Goal: Task Accomplishment & Management: Complete application form

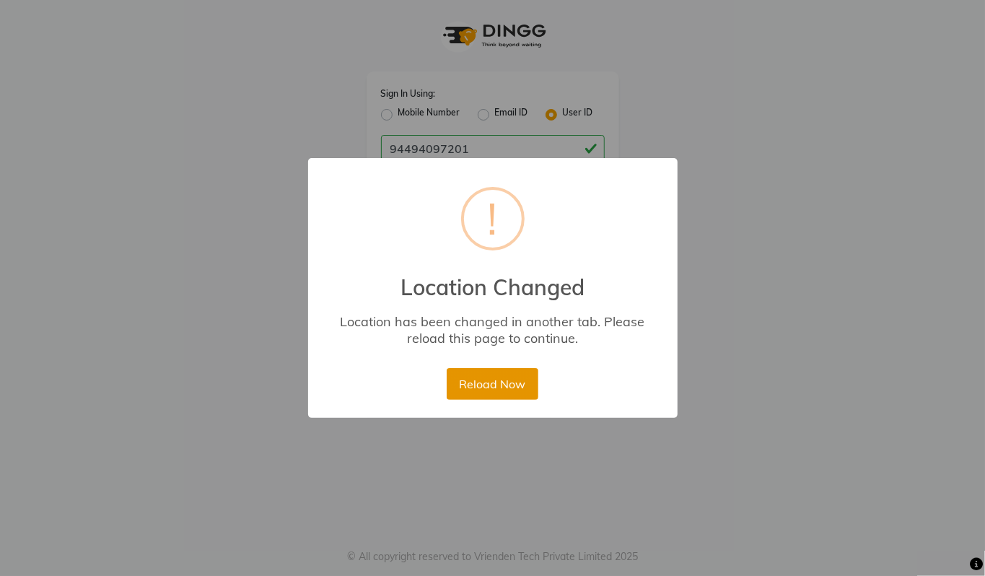
click at [472, 382] on button "Reload Now" at bounding box center [493, 384] width 92 height 32
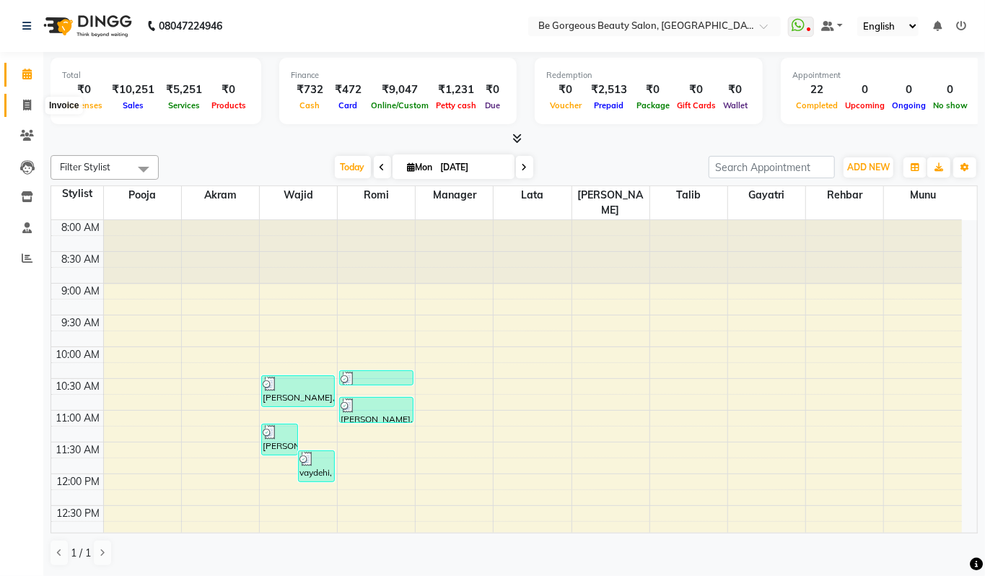
click at [32, 107] on span at bounding box center [26, 105] width 25 height 17
select select "5405"
select select "service"
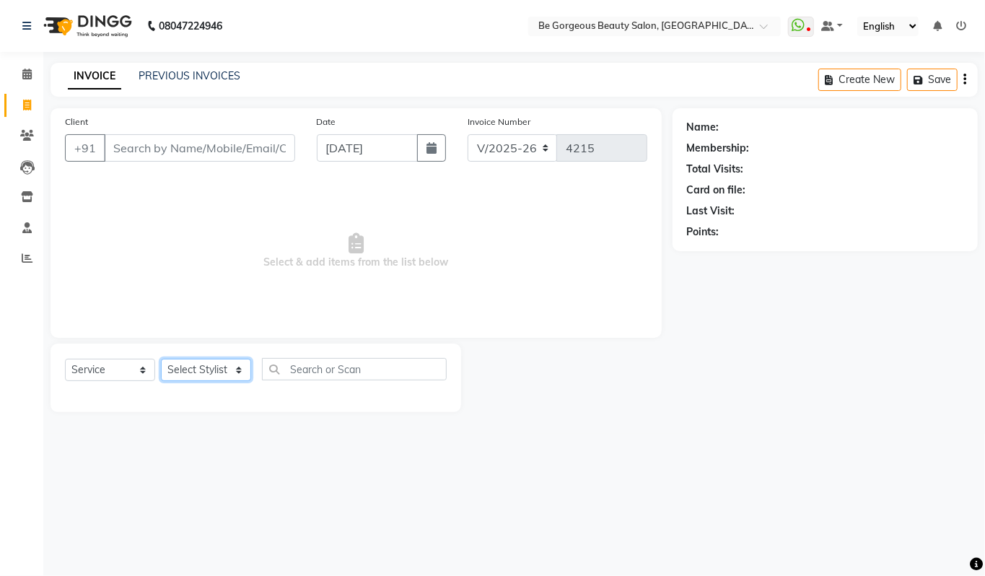
click at [212, 367] on select "Select Stylist [PERSON_NAME] lata Manager Munu [PERSON_NAME] [PERSON_NAME] [PER…" at bounding box center [206, 370] width 90 height 22
select select "36207"
click at [161, 359] on select "Select Stylist [PERSON_NAME] lata Manager Munu [PERSON_NAME] [PERSON_NAME] [PER…" at bounding box center [206, 370] width 90 height 22
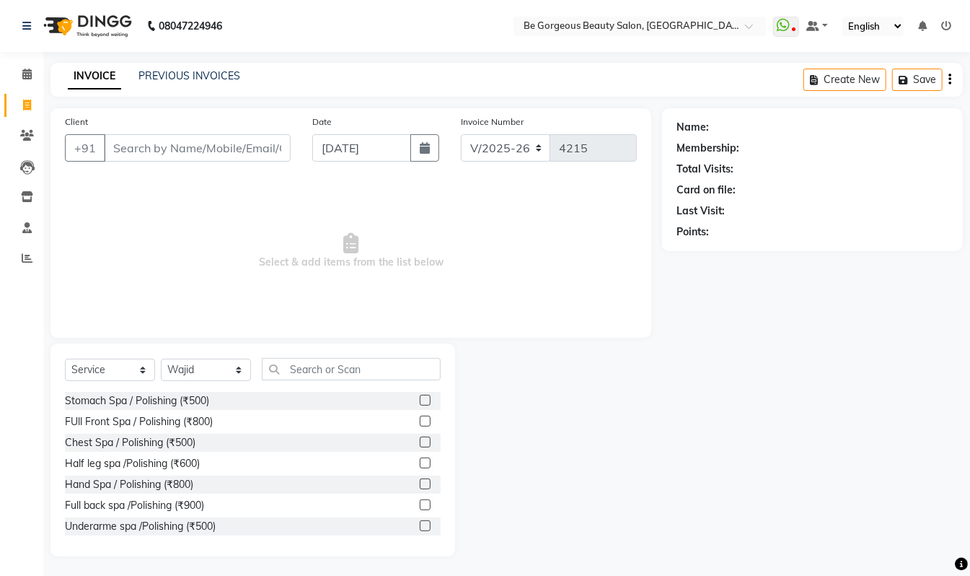
click at [322, 356] on div "Select Service Product Membership Package Voucher Prepaid Gift Card Select Styl…" at bounding box center [253, 449] width 405 height 213
click at [325, 370] on input "text" at bounding box center [351, 369] width 179 height 22
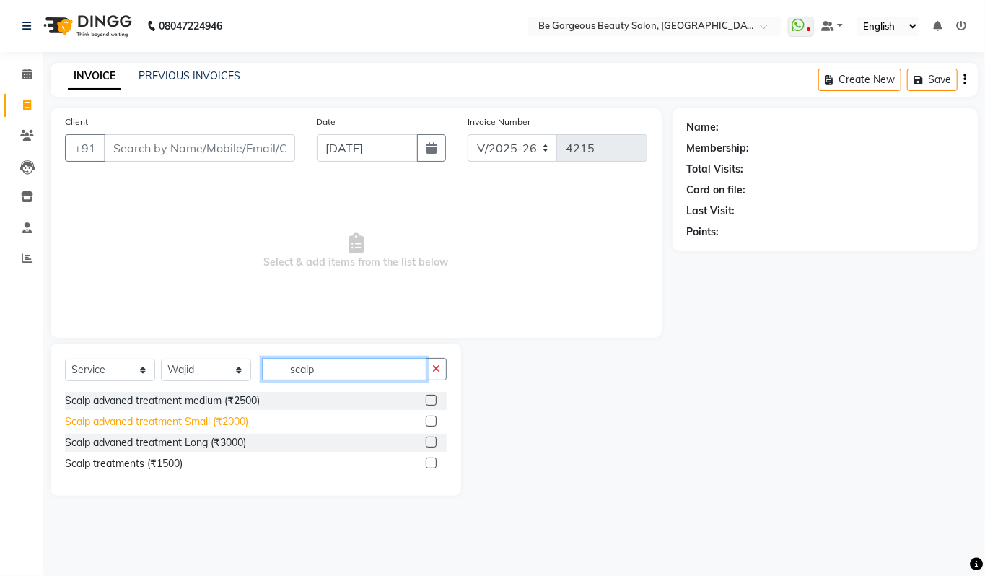
type input "scalp"
click at [238, 425] on div "Scalp advaned treatment Small (₹2000)" at bounding box center [156, 421] width 183 height 15
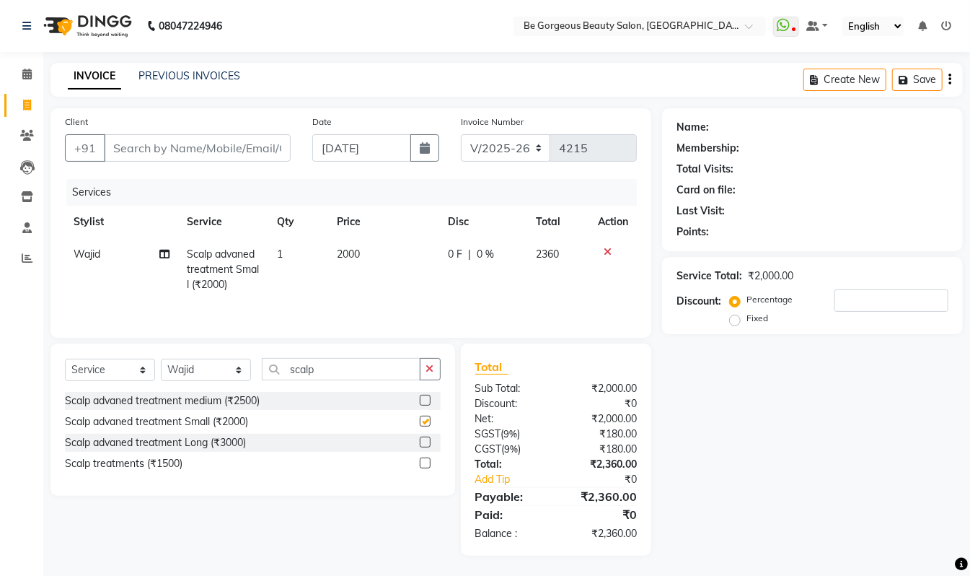
checkbox input "false"
drag, startPoint x: 322, startPoint y: 375, endPoint x: 94, endPoint y: 358, distance: 228.6
click at [89, 364] on div "Select Service Product Membership Package Voucher Prepaid Gift Card Select Styl…" at bounding box center [253, 375] width 376 height 34
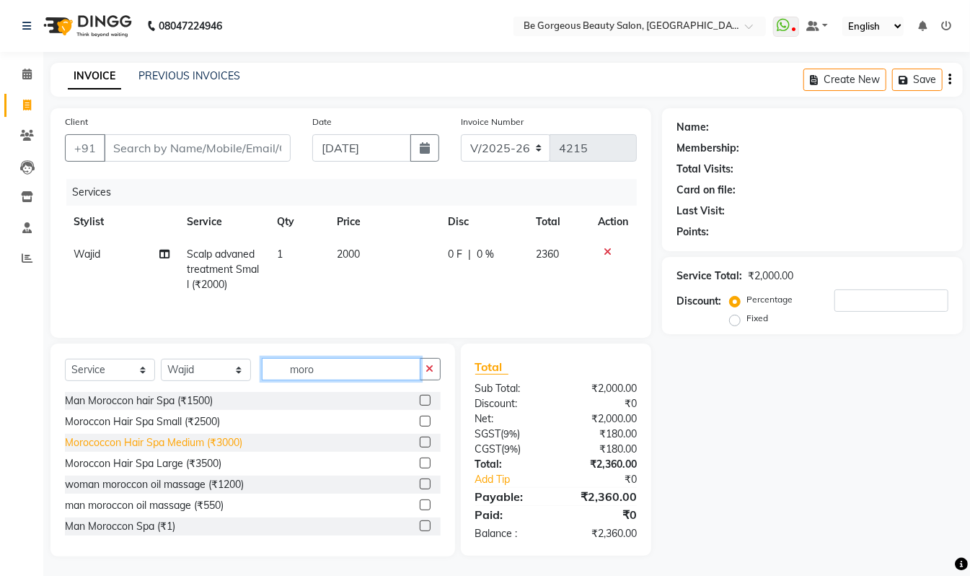
type input "moro"
click at [231, 448] on div "Morococcon Hair Spa Medium (₹3000)" at bounding box center [153, 442] width 177 height 15
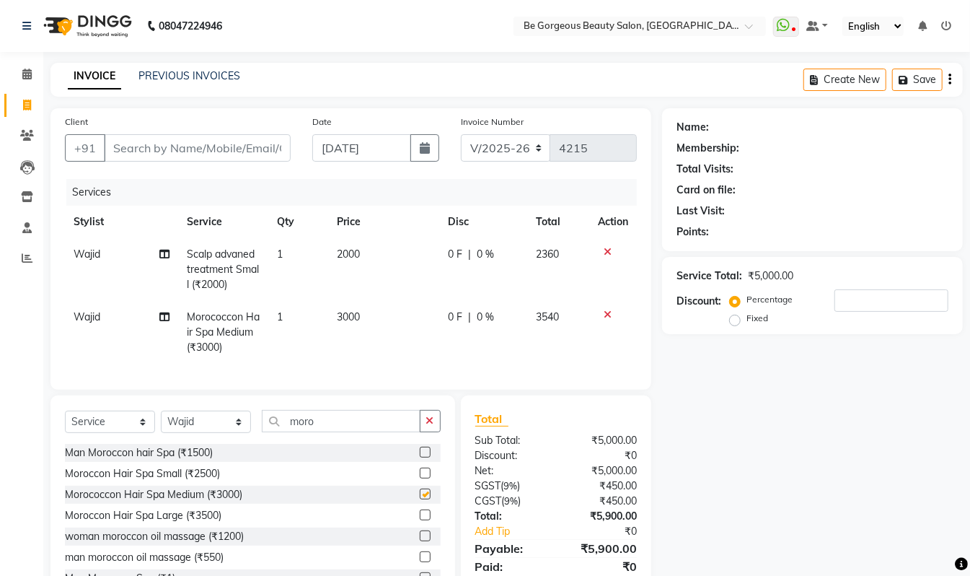
checkbox input "false"
click at [203, 433] on select "Select Stylist [PERSON_NAME] lata Manager Munu [PERSON_NAME] [PERSON_NAME] [PER…" at bounding box center [206, 422] width 90 height 22
select select "36200"
click at [161, 425] on select "Select Stylist [PERSON_NAME] lata Manager Munu [PERSON_NAME] [PERSON_NAME] [PER…" at bounding box center [206, 422] width 90 height 22
drag, startPoint x: 320, startPoint y: 434, endPoint x: 188, endPoint y: 427, distance: 132.2
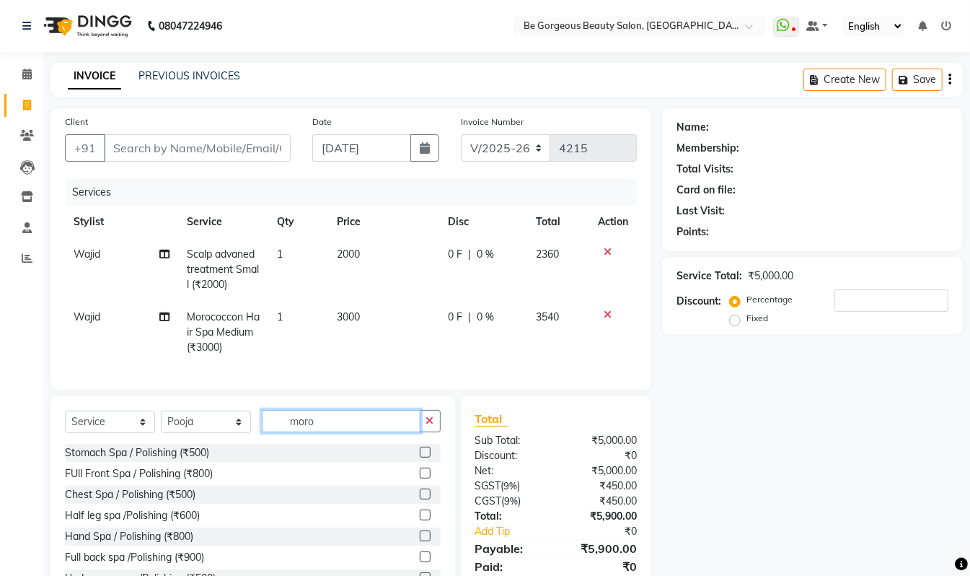
click at [190, 427] on div "Select Service Product Membership Package Voucher Prepaid Gift Card Select Styl…" at bounding box center [253, 427] width 376 height 34
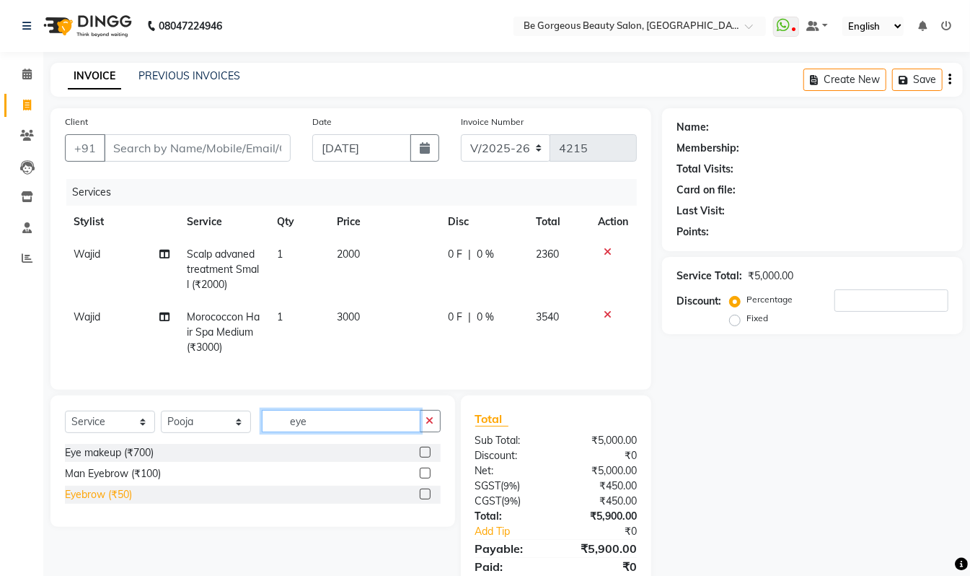
type input "eye"
click at [120, 502] on div "Eyebrow (₹50)" at bounding box center [98, 494] width 67 height 15
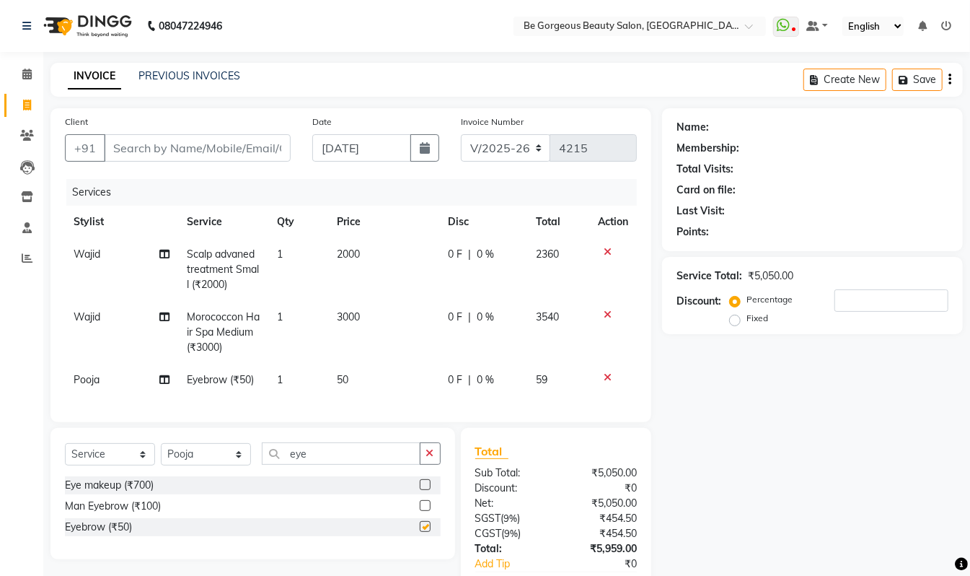
checkbox input "false"
drag, startPoint x: 310, startPoint y: 465, endPoint x: 232, endPoint y: 462, distance: 77.3
click at [232, 462] on div "Select Service Product Membership Package Voucher Prepaid Gift Card Select Styl…" at bounding box center [253, 459] width 376 height 34
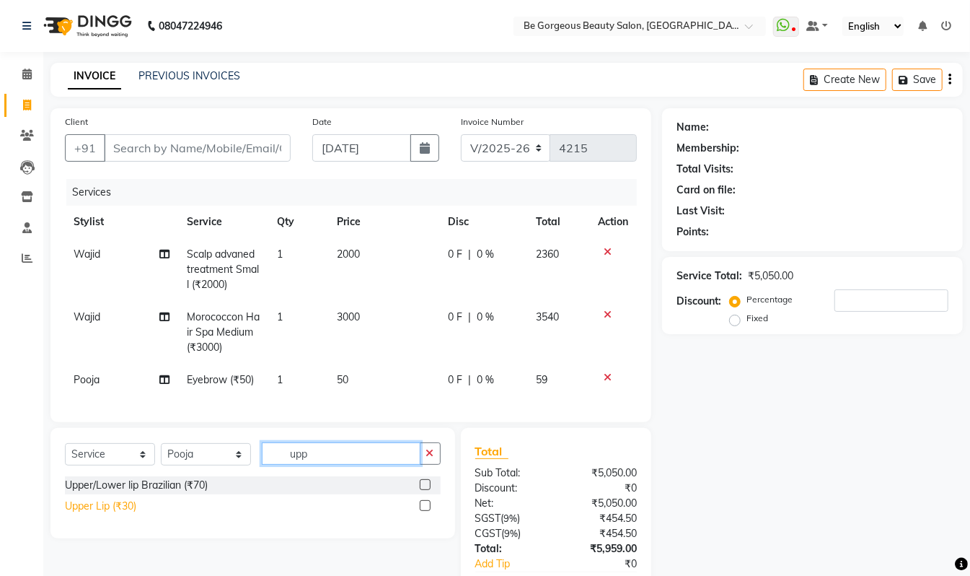
type input "upp"
click at [105, 514] on div "Upper Lip (₹30)" at bounding box center [100, 506] width 71 height 15
checkbox input "false"
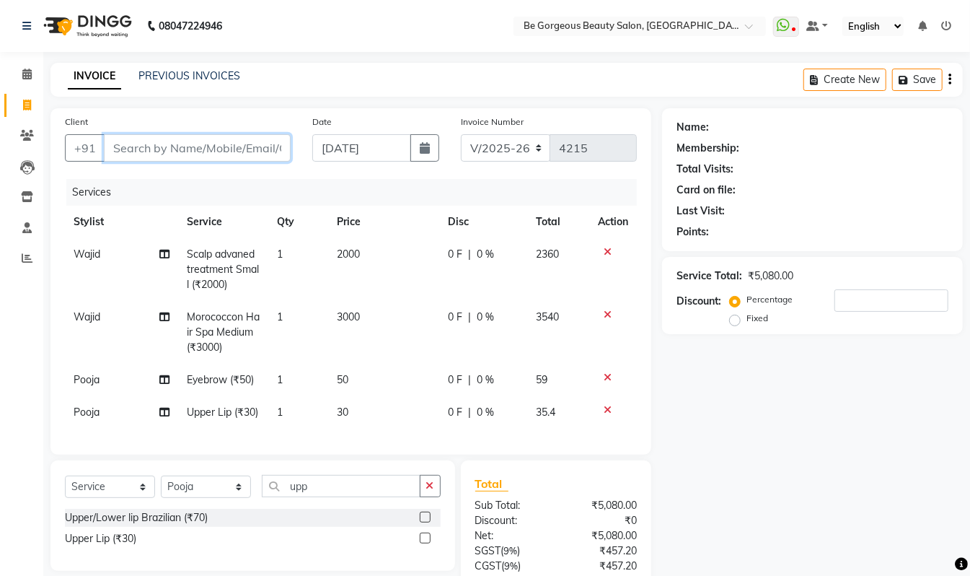
click at [159, 154] on input "Client" at bounding box center [197, 147] width 187 height 27
type input "8"
type input "0"
click at [186, 147] on input "805907333" at bounding box center [160, 147] width 113 height 27
type input "8059073339"
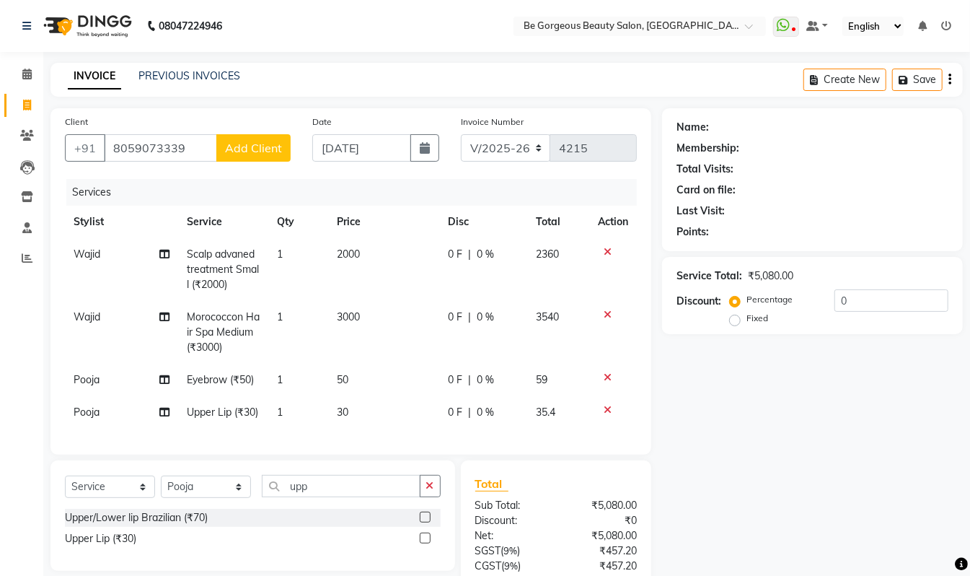
click at [242, 146] on span "Add Client" at bounding box center [253, 148] width 57 height 14
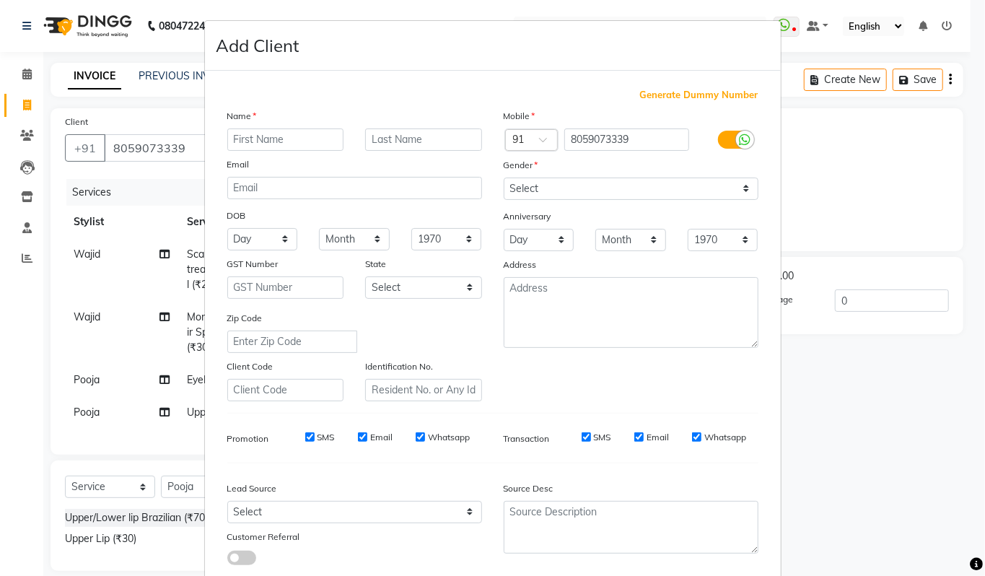
click at [299, 143] on input "text" at bounding box center [285, 139] width 117 height 22
type input "Anushka"
click at [532, 188] on select "Select [DEMOGRAPHIC_DATA] [DEMOGRAPHIC_DATA] Other Prefer Not To Say" at bounding box center [631, 188] width 255 height 22
select select "[DEMOGRAPHIC_DATA]"
click at [504, 177] on select "Select [DEMOGRAPHIC_DATA] [DEMOGRAPHIC_DATA] Other Prefer Not To Say" at bounding box center [631, 188] width 255 height 22
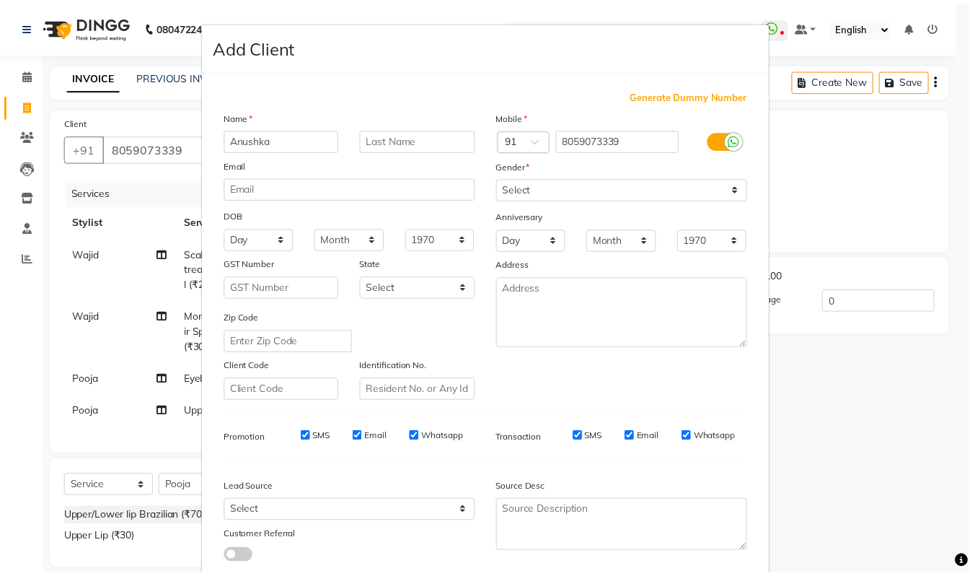
scroll to position [87, 0]
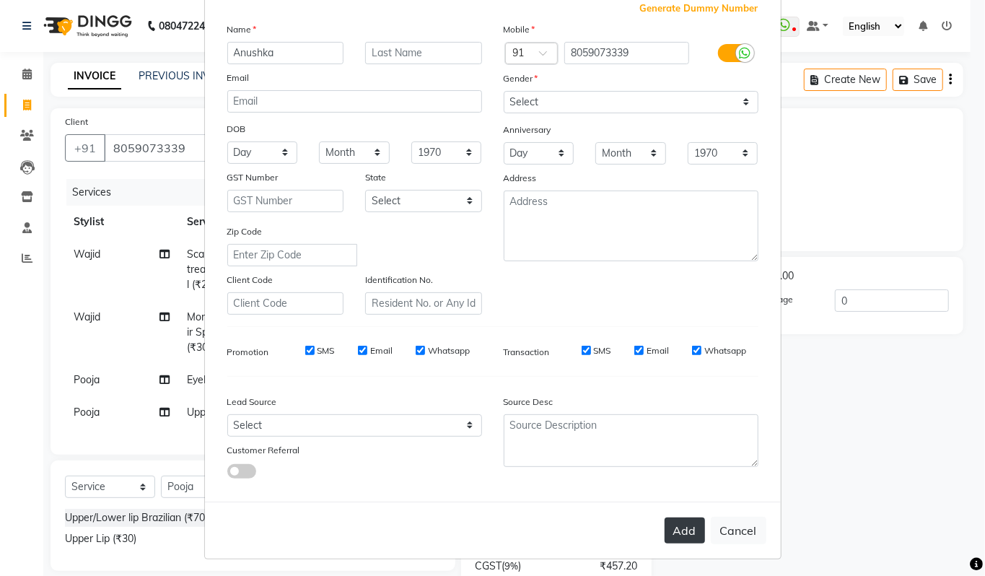
click at [681, 525] on button "Add" at bounding box center [684, 530] width 40 height 26
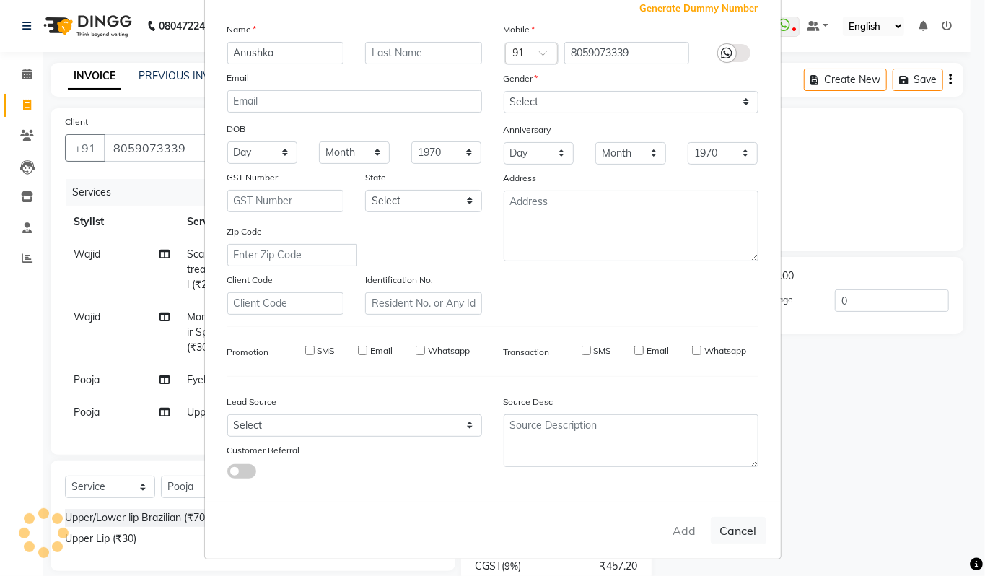
select select
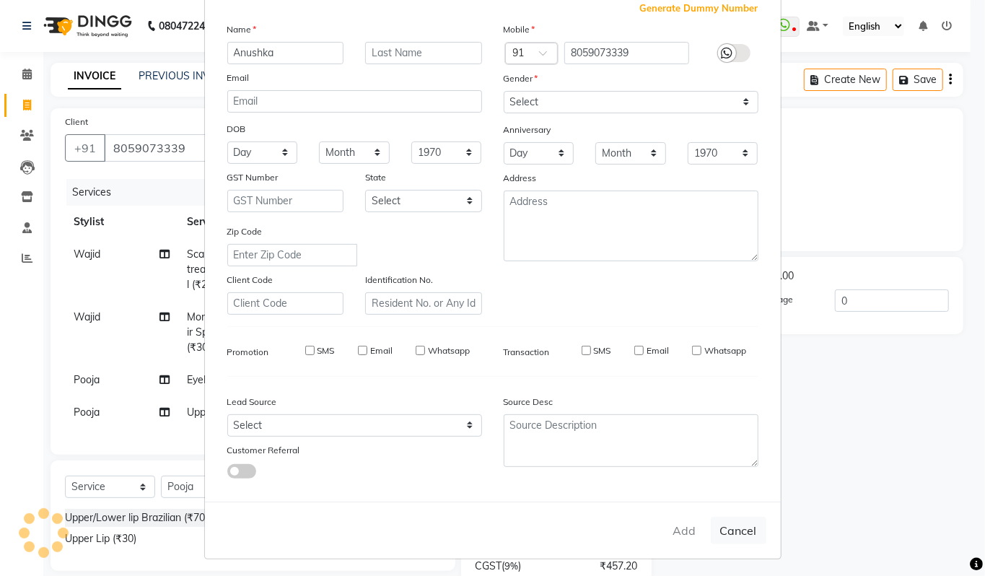
select select
checkbox input "false"
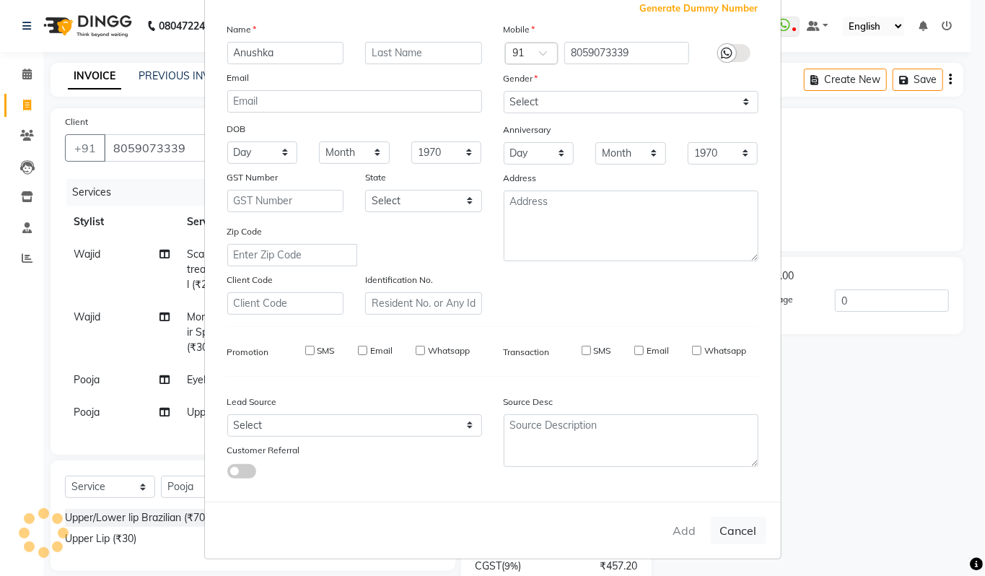
checkbox input "false"
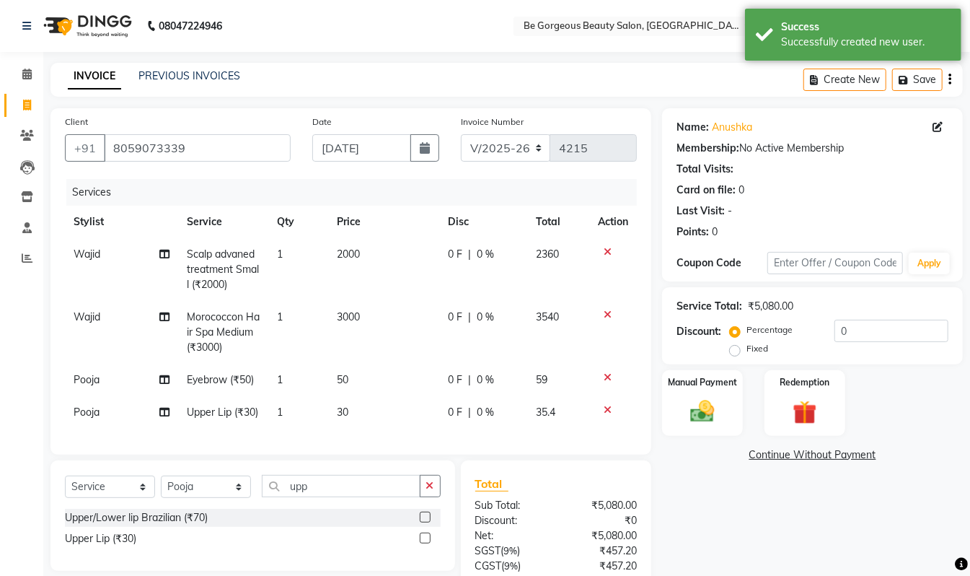
scroll to position [133, 0]
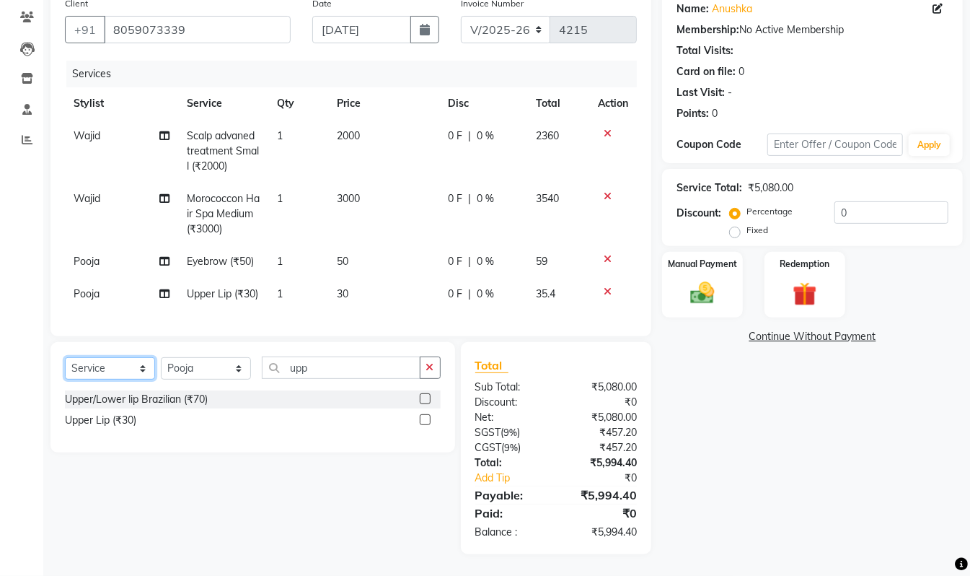
click at [119, 364] on select "Select Service Product Membership Package Voucher Prepaid Gift Card" at bounding box center [110, 368] width 90 height 22
select select "product"
click at [65, 357] on select "Select Service Product Membership Package Voucher Prepaid Gift Card" at bounding box center [110, 368] width 90 height 22
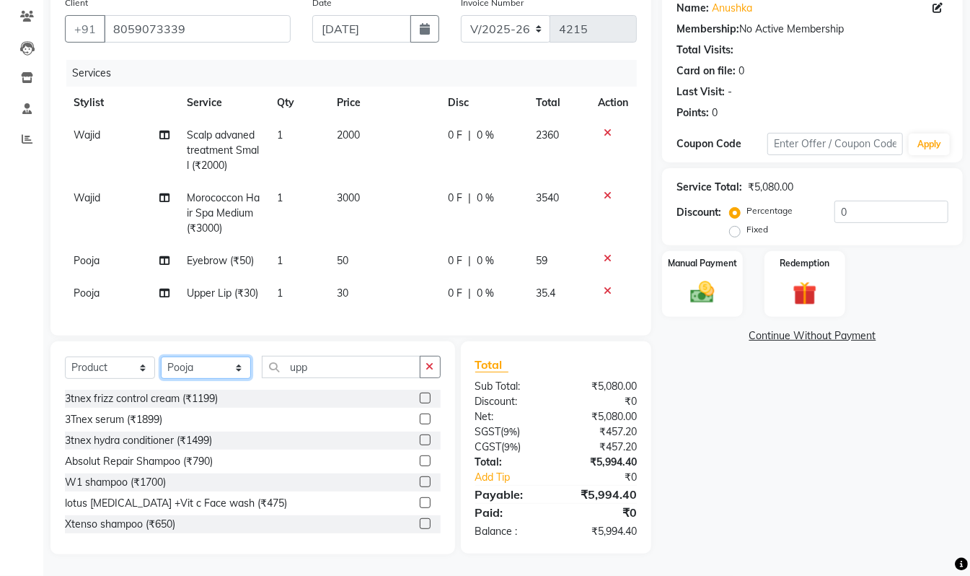
click at [183, 369] on select "Select Stylist [PERSON_NAME] lata Manager Munu [PERSON_NAME] [PERSON_NAME] [PER…" at bounding box center [206, 367] width 90 height 22
select select "36207"
click at [161, 357] on select "Select Stylist [PERSON_NAME] lata Manager Munu [PERSON_NAME] [PERSON_NAME] [PER…" at bounding box center [206, 367] width 90 height 22
drag, startPoint x: 300, startPoint y: 359, endPoint x: 217, endPoint y: 355, distance: 83.1
click at [217, 356] on div "Select Service Product Membership Package Voucher Prepaid Gift Card Select Styl…" at bounding box center [253, 373] width 376 height 34
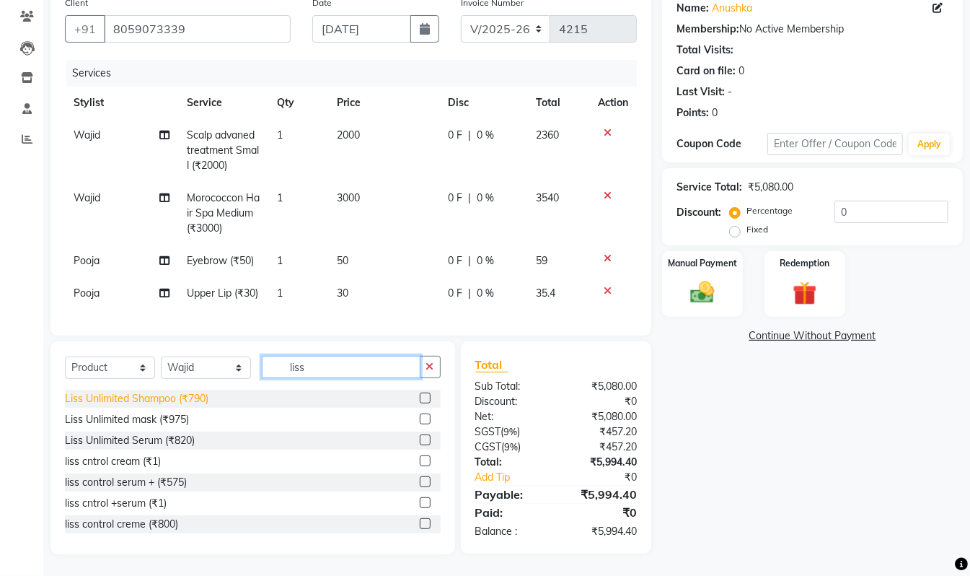
type input "liss"
click at [206, 404] on div "Liss Unlimited Shampoo (₹790)" at bounding box center [137, 398] width 144 height 15
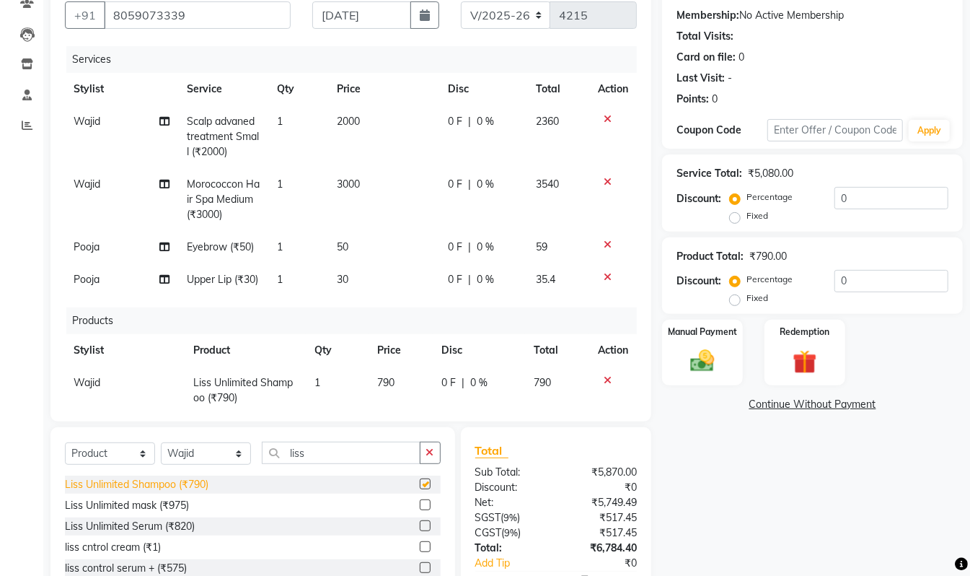
checkbox input "false"
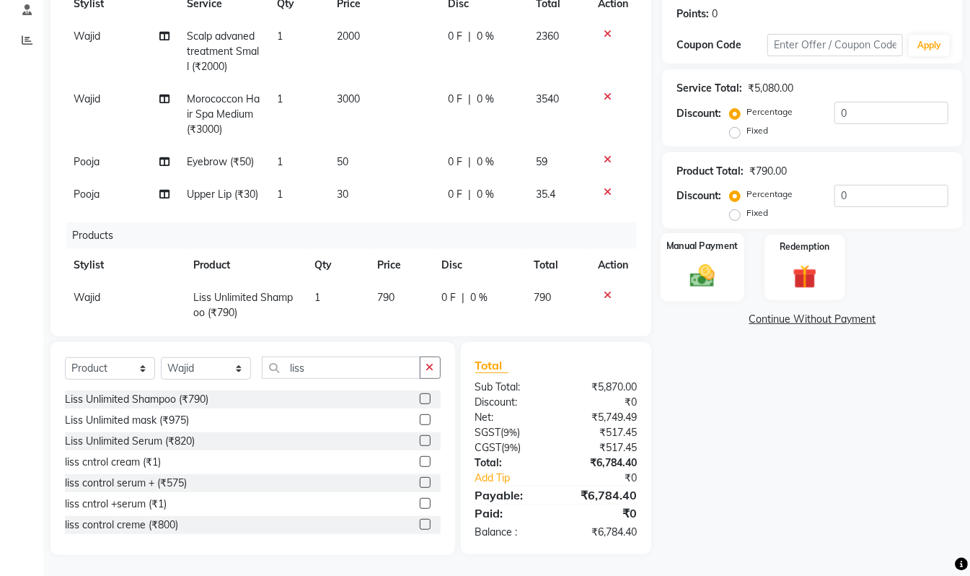
click at [717, 263] on img at bounding box center [703, 276] width 40 height 29
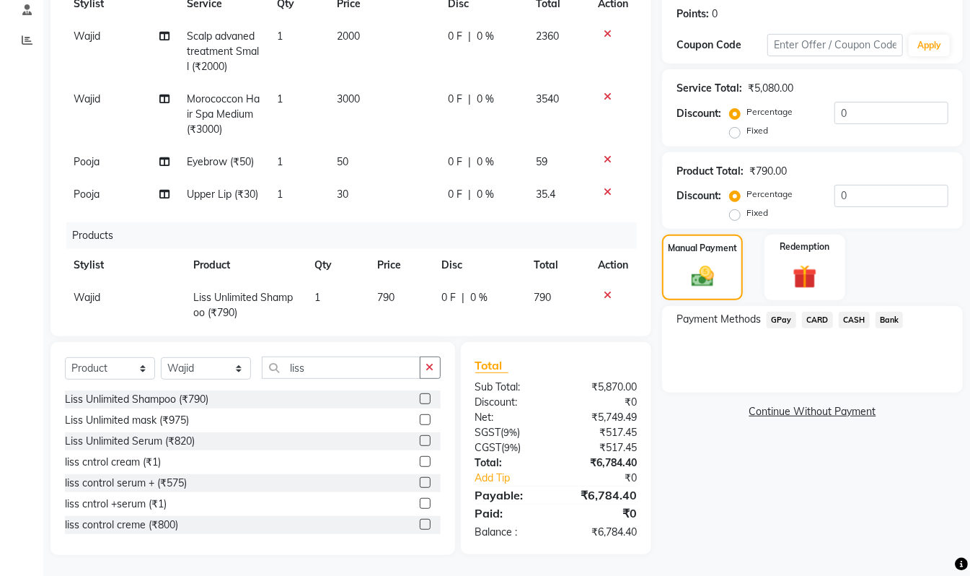
click at [820, 323] on span "CARD" at bounding box center [817, 320] width 31 height 17
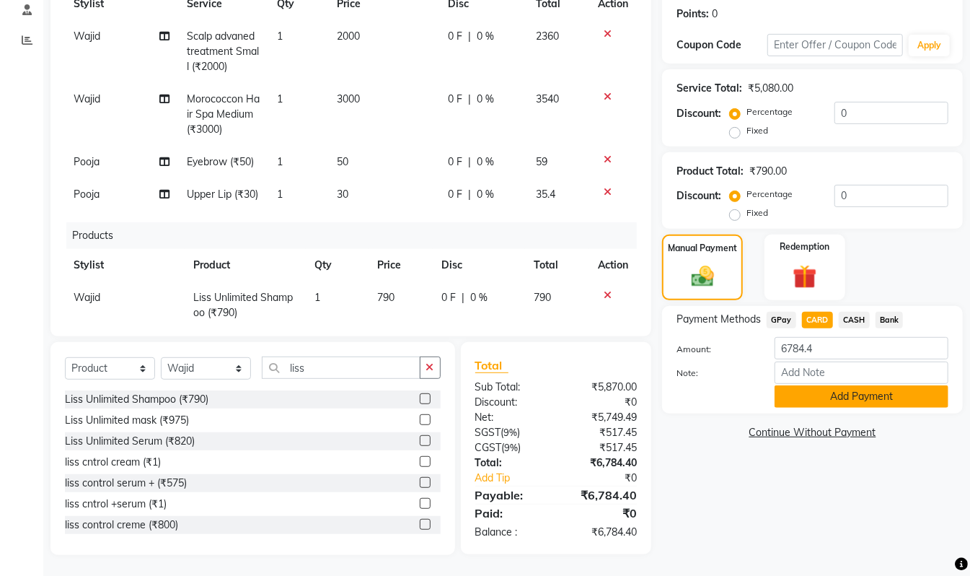
click at [870, 401] on button "Add Payment" at bounding box center [862, 396] width 174 height 22
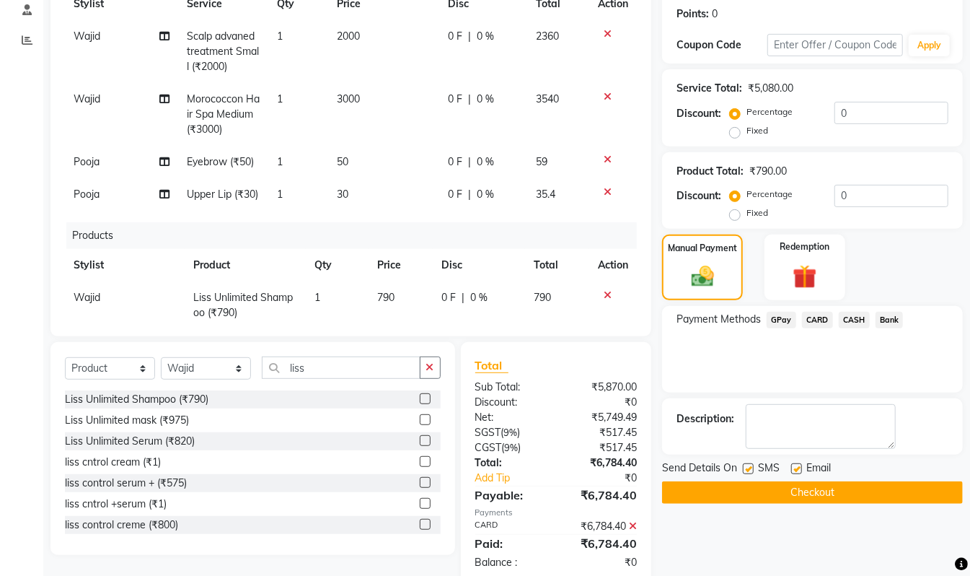
scroll to position [248, 0]
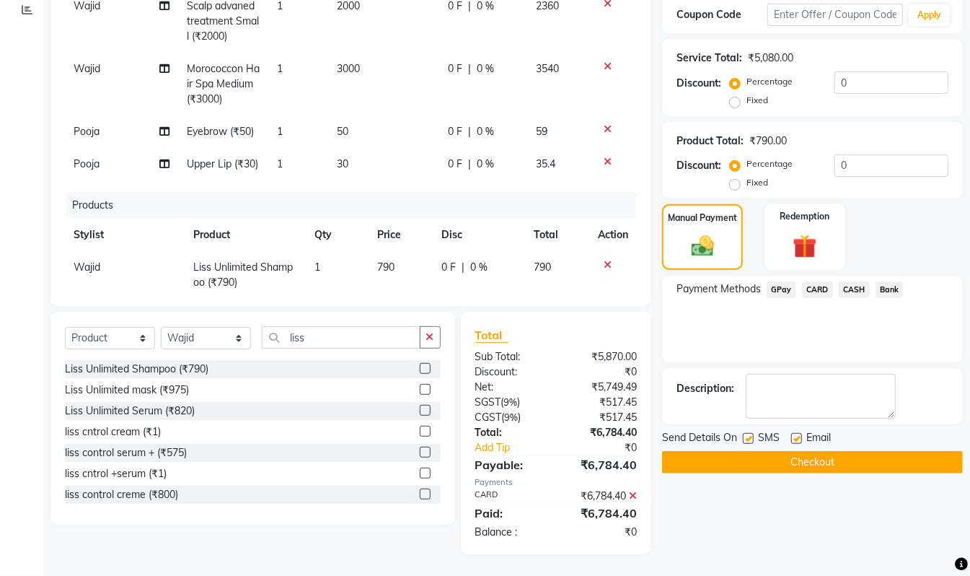
click at [846, 462] on button "Checkout" at bounding box center [812, 462] width 301 height 22
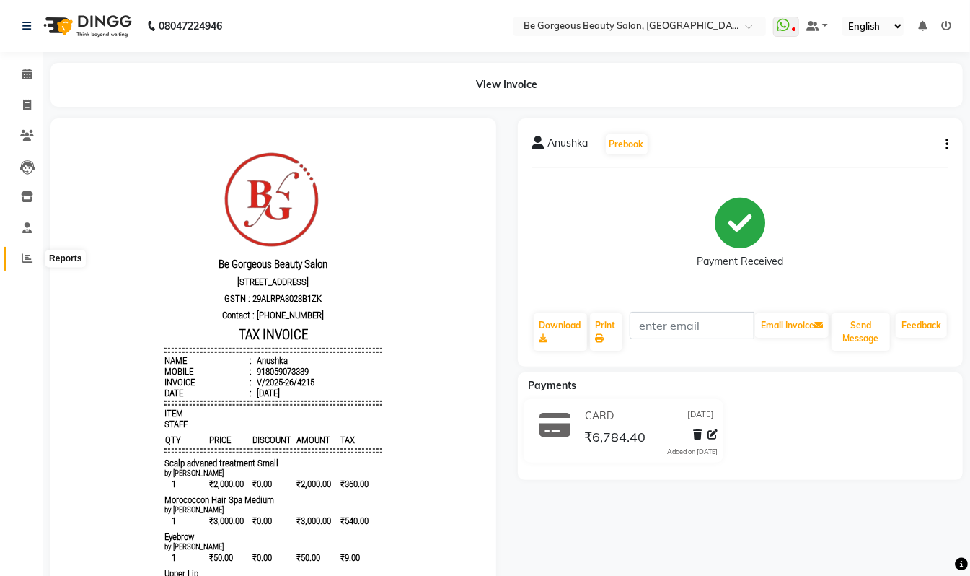
click at [23, 261] on icon at bounding box center [27, 258] width 11 height 11
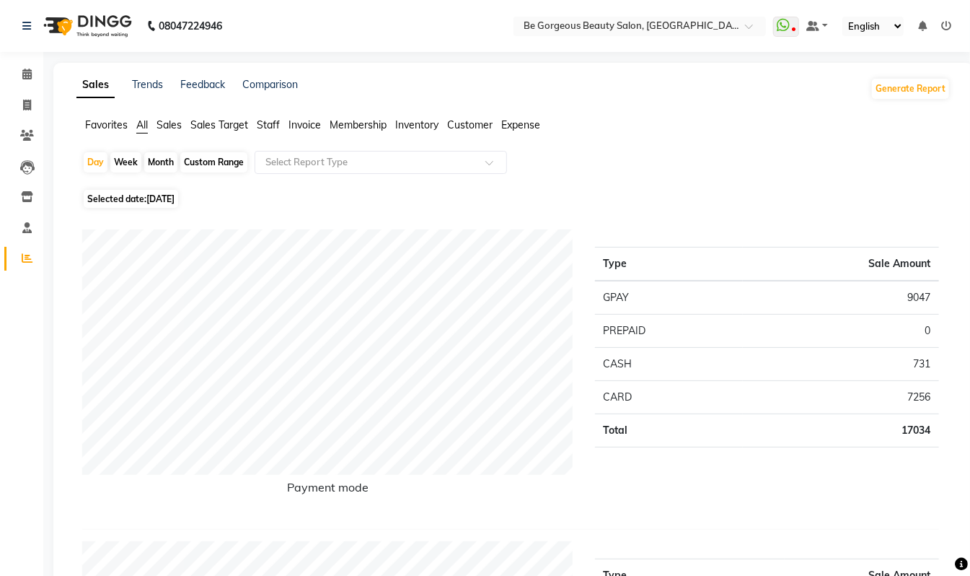
click at [265, 128] on span "Staff" at bounding box center [268, 124] width 23 height 13
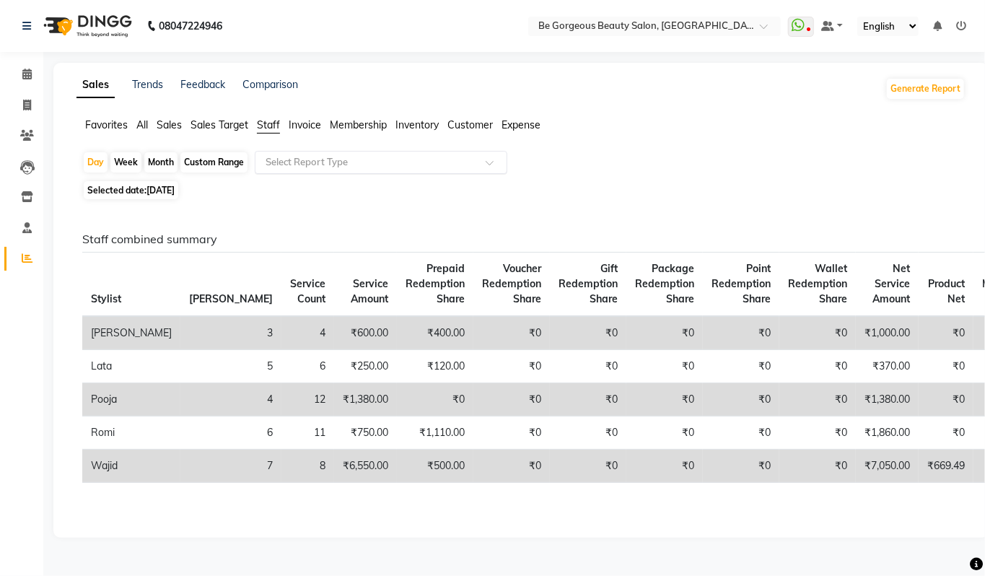
click at [295, 164] on input "text" at bounding box center [367, 162] width 208 height 14
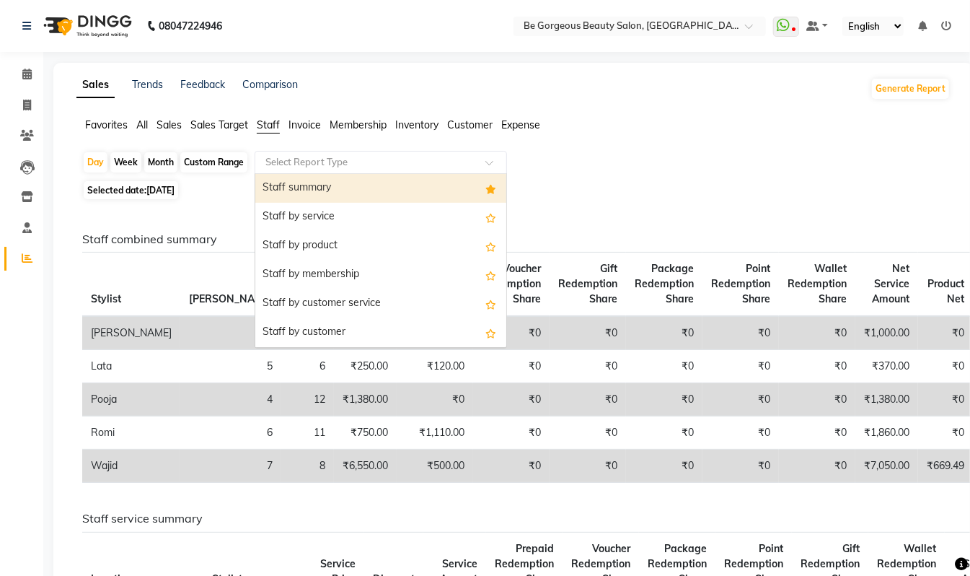
click at [303, 183] on div "Staff summary" at bounding box center [380, 188] width 251 height 29
select select "csv"
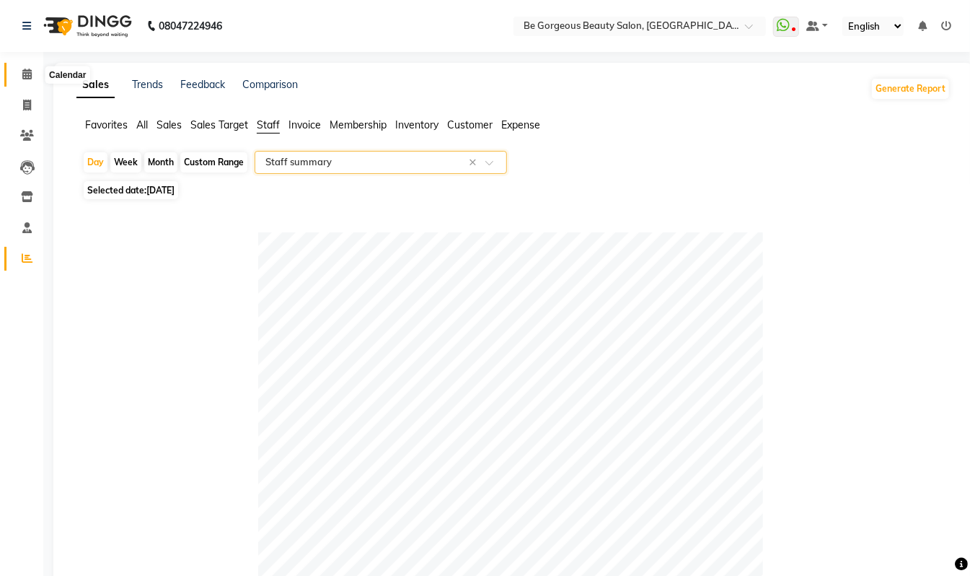
click at [30, 73] on icon at bounding box center [26, 74] width 9 height 11
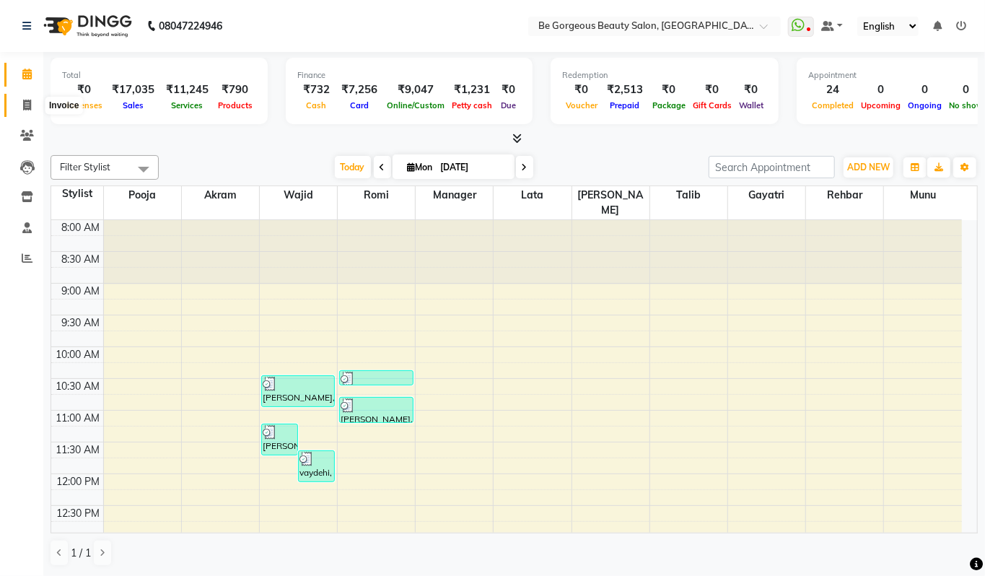
click at [29, 105] on icon at bounding box center [27, 105] width 8 height 11
select select "service"
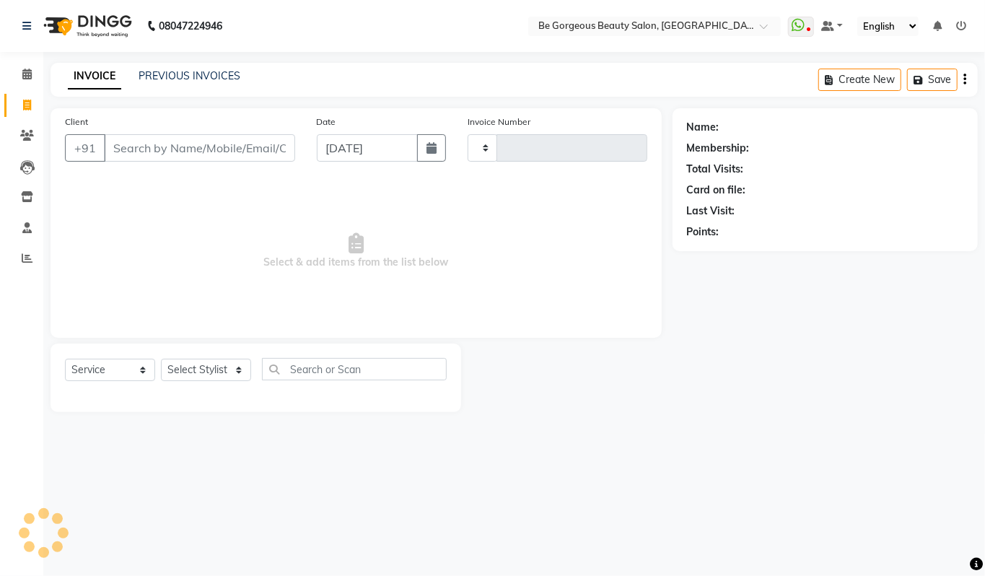
type input "4216"
select select "5405"
click at [224, 73] on link "PREVIOUS INVOICES" at bounding box center [190, 75] width 102 height 13
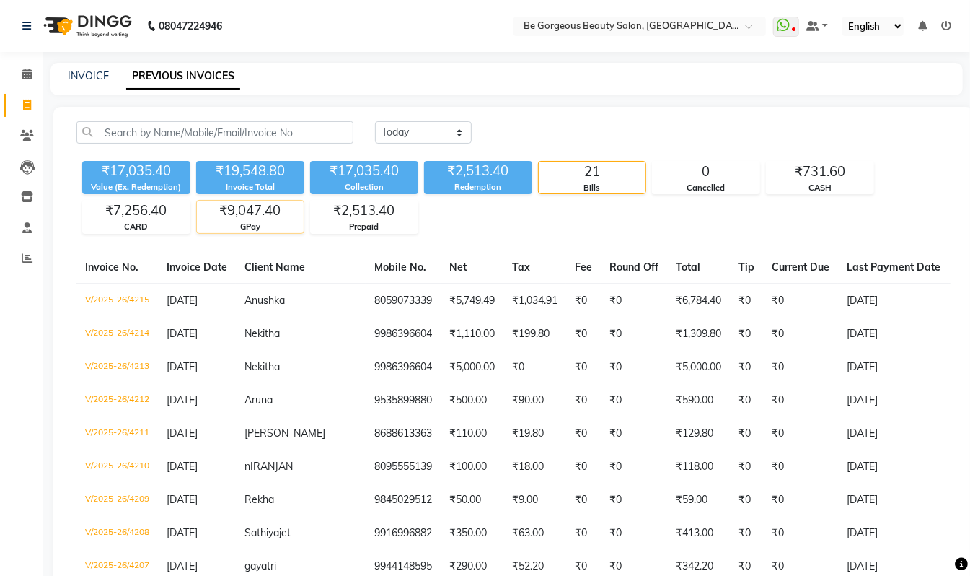
click at [263, 229] on div "GPay" at bounding box center [250, 227] width 107 height 12
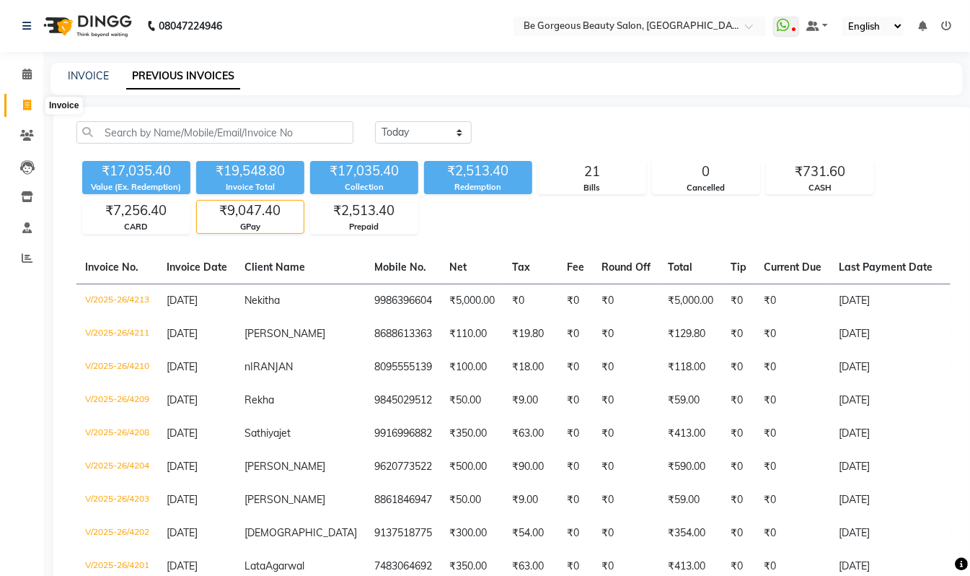
click at [24, 100] on icon at bounding box center [27, 105] width 8 height 11
select select "service"
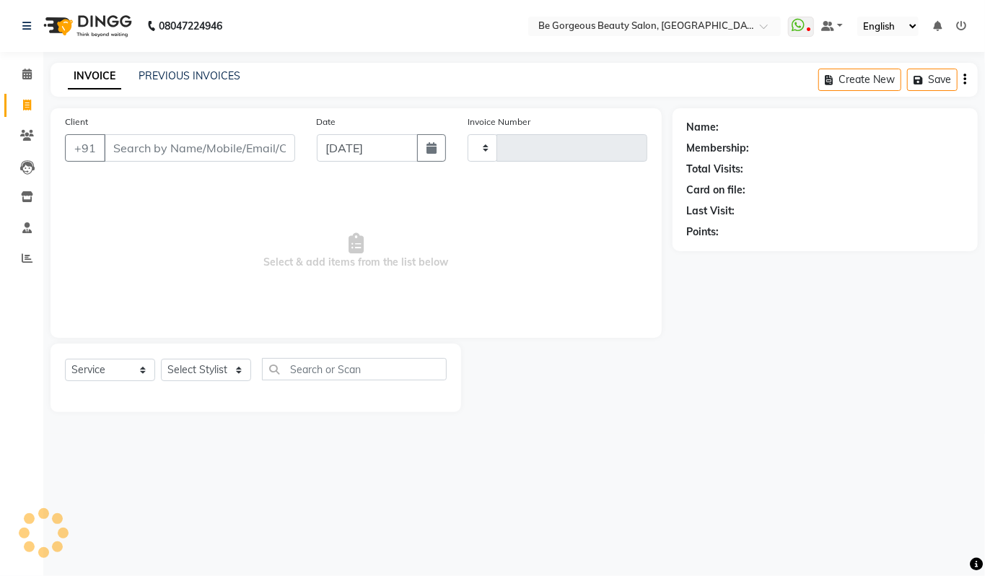
type input "4216"
select select "5405"
click at [191, 369] on select "Select Stylist [PERSON_NAME] lata Manager Munu [PERSON_NAME] [PERSON_NAME] [PER…" at bounding box center [206, 370] width 90 height 22
select select "37078"
click at [161, 359] on select "Select Stylist [PERSON_NAME] lata Manager Munu [PERSON_NAME] [PERSON_NAME] [PER…" at bounding box center [206, 370] width 90 height 22
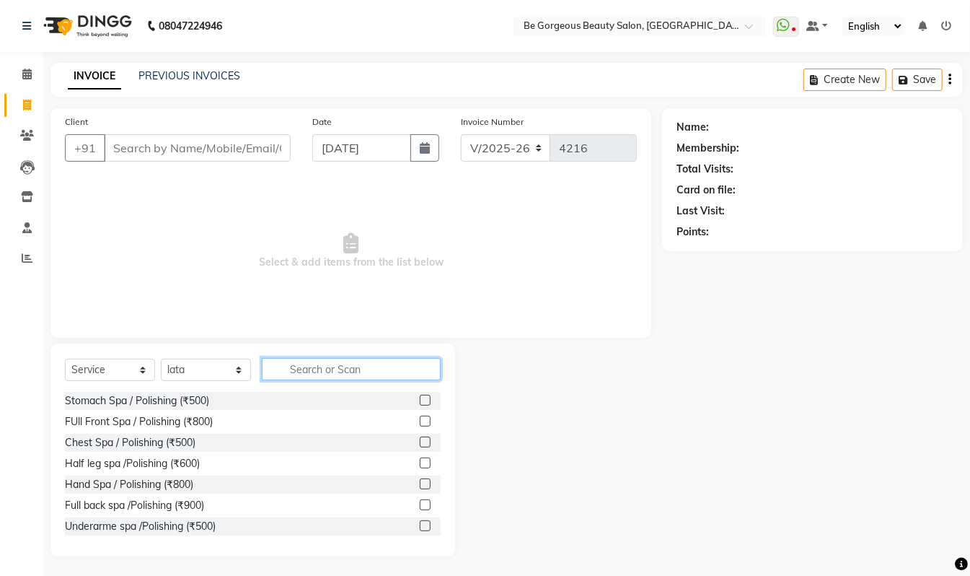
click at [306, 368] on input "text" at bounding box center [351, 369] width 179 height 22
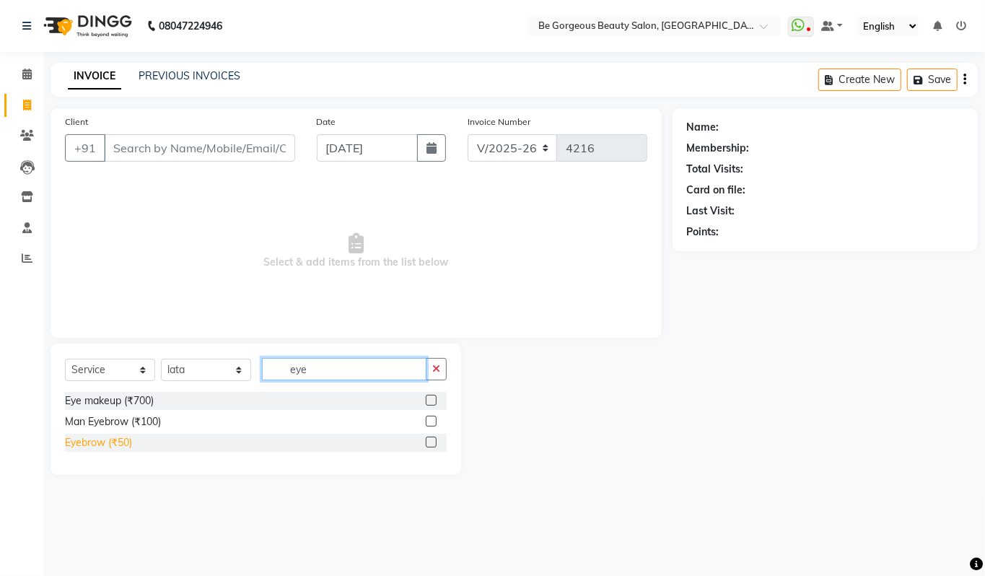
type input "eye"
click at [99, 442] on div "Eyebrow (₹50)" at bounding box center [98, 442] width 67 height 15
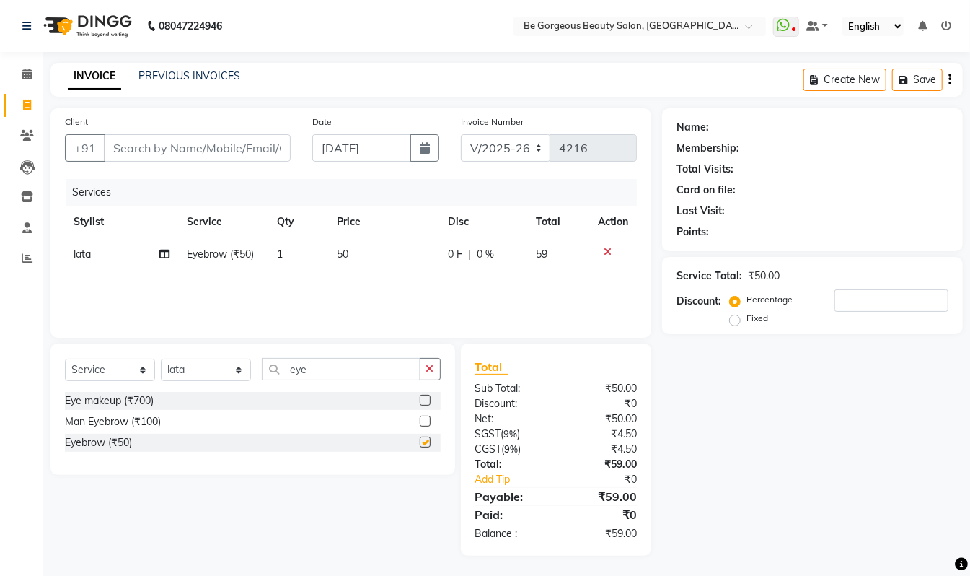
checkbox input "false"
click at [186, 368] on select "Select Stylist [PERSON_NAME] lata Manager Munu [PERSON_NAME] [PERSON_NAME] [PER…" at bounding box center [206, 370] width 90 height 22
select select "47241"
click at [161, 359] on select "Select Stylist [PERSON_NAME] lata Manager Munu [PERSON_NAME] [PERSON_NAME] [PER…" at bounding box center [206, 370] width 90 height 22
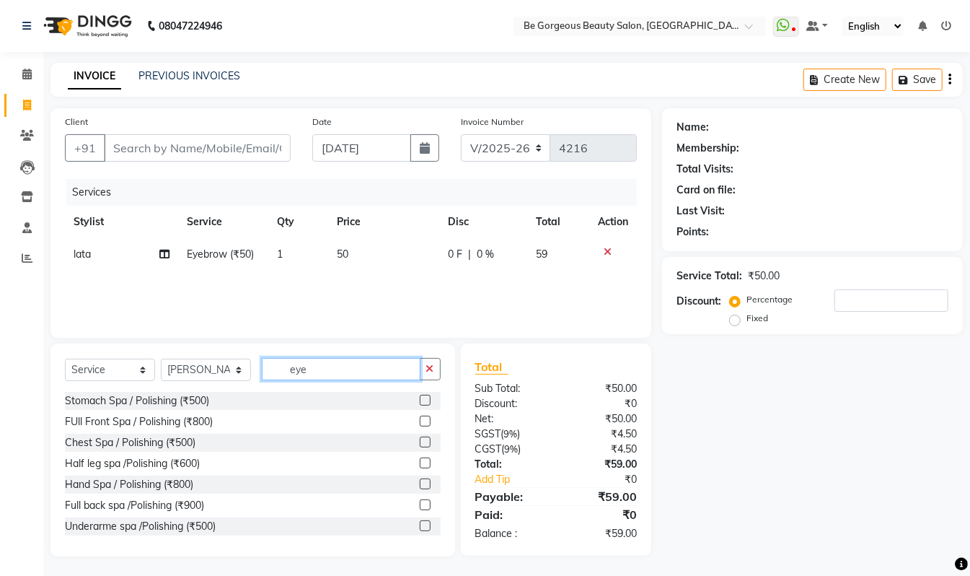
drag, startPoint x: 318, startPoint y: 376, endPoint x: 228, endPoint y: 371, distance: 90.3
click at [228, 371] on div "Select Service Product Membership Package Voucher Prepaid Gift Card Select Styl…" at bounding box center [253, 375] width 376 height 34
click at [284, 369] on input "man hair" at bounding box center [341, 369] width 159 height 22
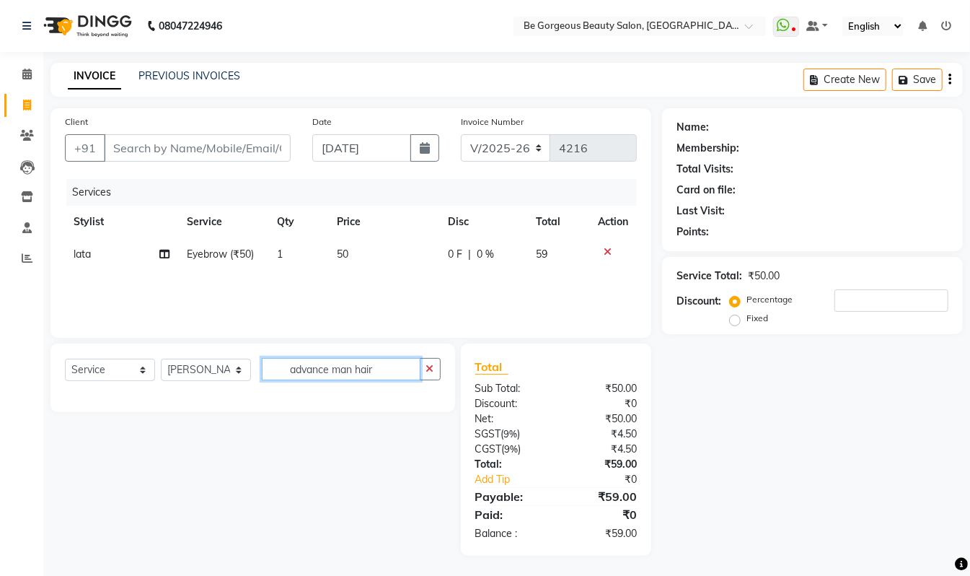
drag, startPoint x: 379, startPoint y: 369, endPoint x: 333, endPoint y: 367, distance: 46.2
click at [333, 367] on input "advance man hair" at bounding box center [341, 369] width 159 height 22
type input "advance man h"
click at [119, 140] on input "Client" at bounding box center [197, 147] width 187 height 27
type input "9"
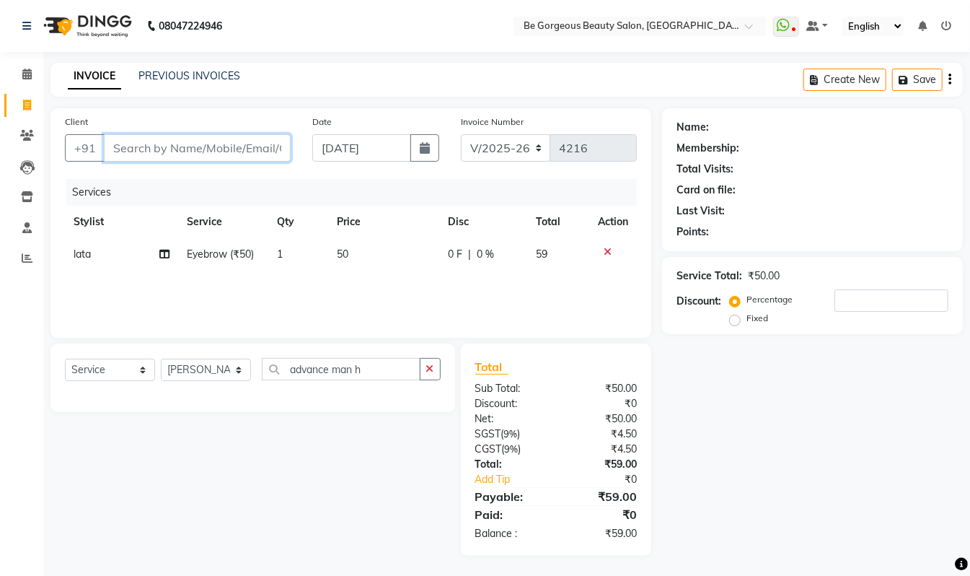
type input "0"
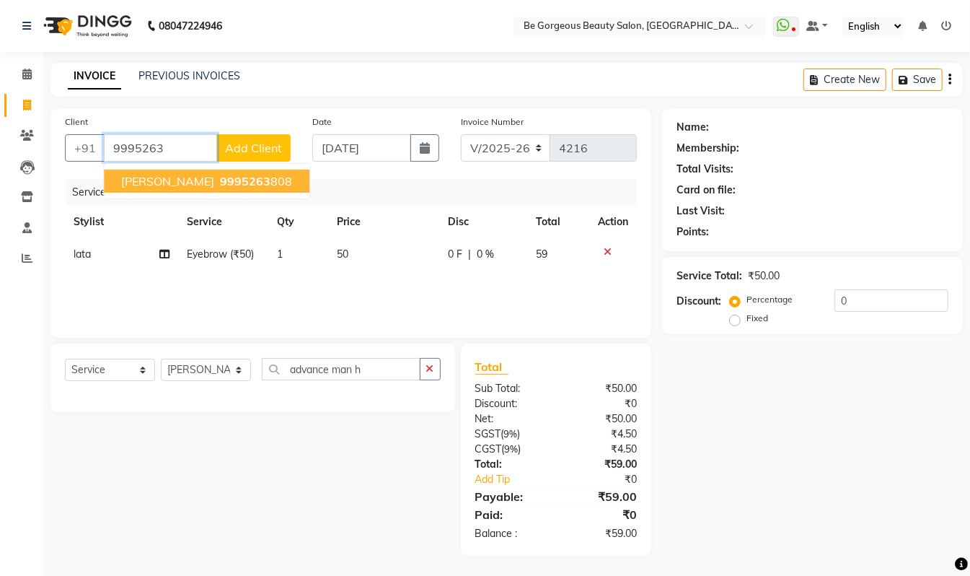
click at [220, 177] on span "9995263" at bounding box center [245, 181] width 51 height 14
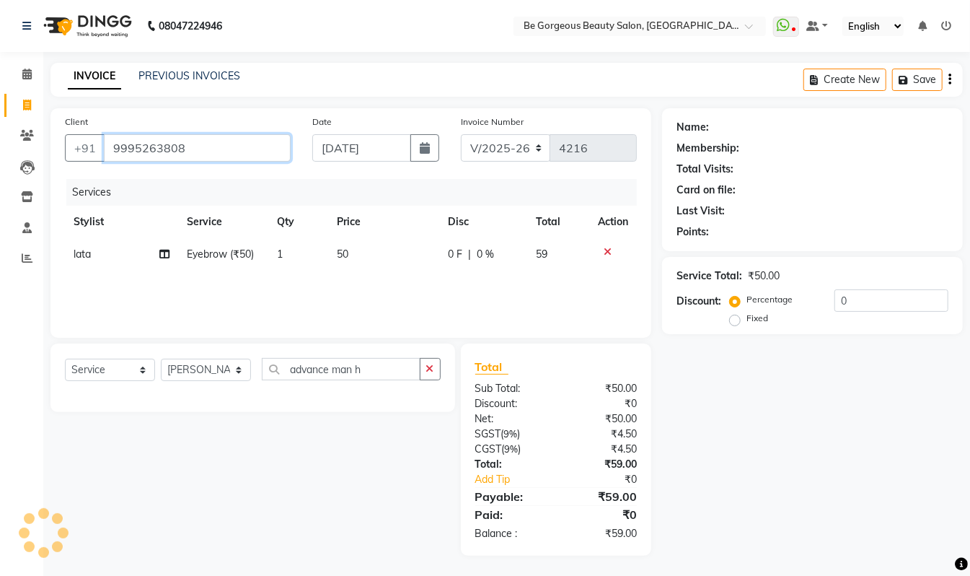
type input "9995263808"
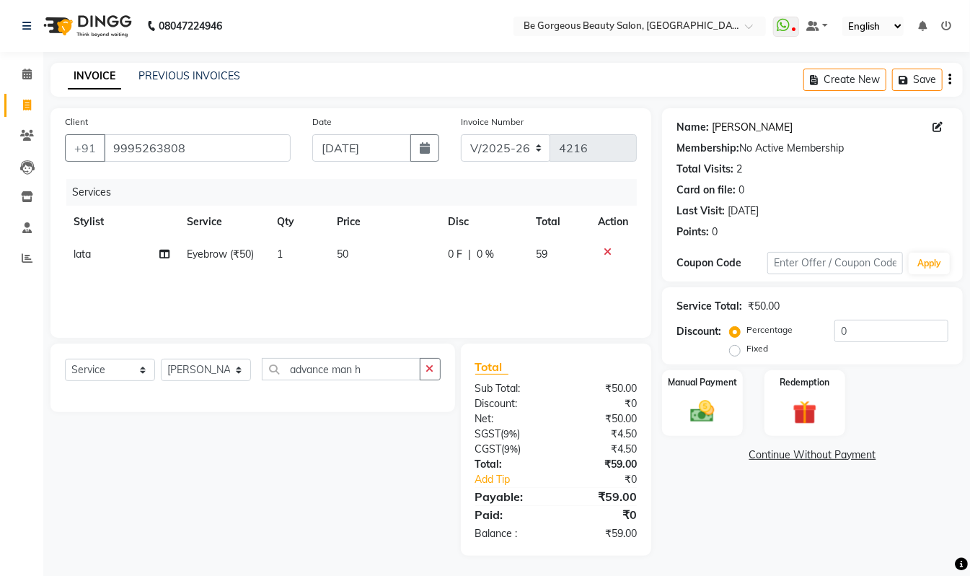
click at [733, 128] on link "[PERSON_NAME]" at bounding box center [752, 127] width 81 height 15
drag, startPoint x: 364, startPoint y: 367, endPoint x: 238, endPoint y: 352, distance: 127.2
click at [90, 338] on div "Client [PHONE_NUMBER] Date [DATE] Invoice Number V/2025 V/[PHONE_NUMBER] Servic…" at bounding box center [351, 331] width 623 height 447
drag, startPoint x: 364, startPoint y: 368, endPoint x: 188, endPoint y: 367, distance: 175.3
click at [188, 367] on div "Select Service Product Membership Package Voucher Prepaid Gift Card Select Styl…" at bounding box center [253, 375] width 376 height 34
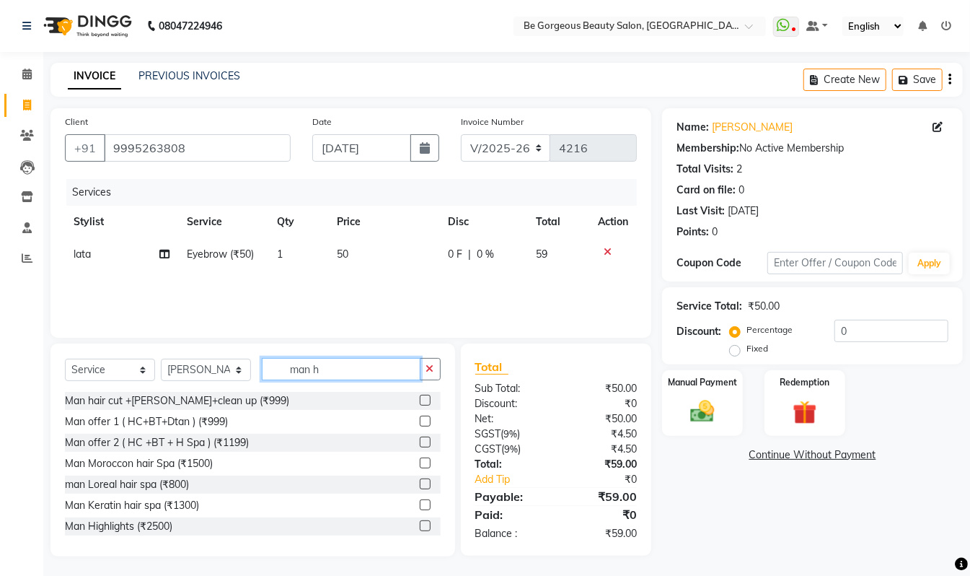
drag, startPoint x: 344, startPoint y: 368, endPoint x: 146, endPoint y: 325, distance: 203.1
click at [156, 330] on div "Client [PHONE_NUMBER] Date [DATE] Invoice Number V/2025 V/[PHONE_NUMBER] Servic…" at bounding box center [351, 332] width 623 height 448
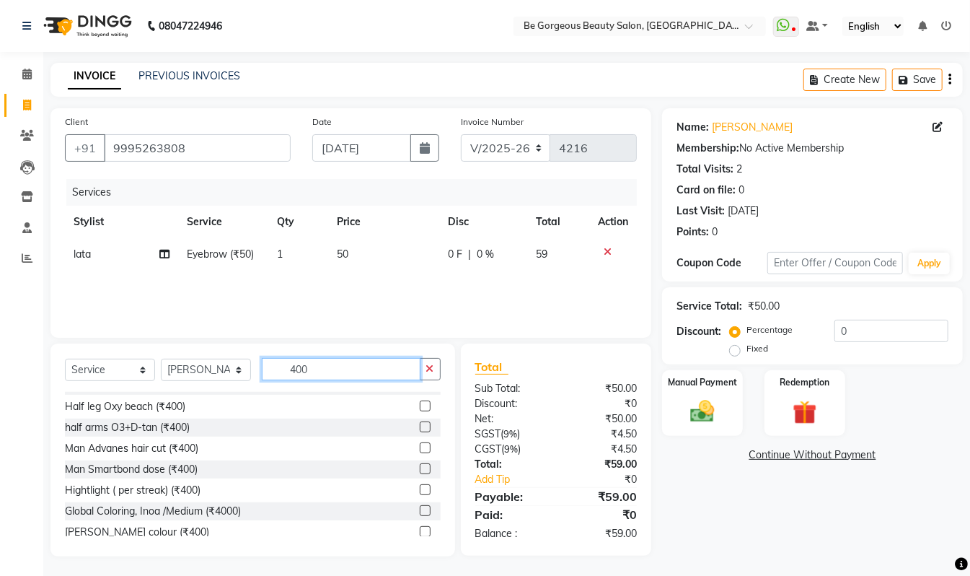
scroll to position [201, 0]
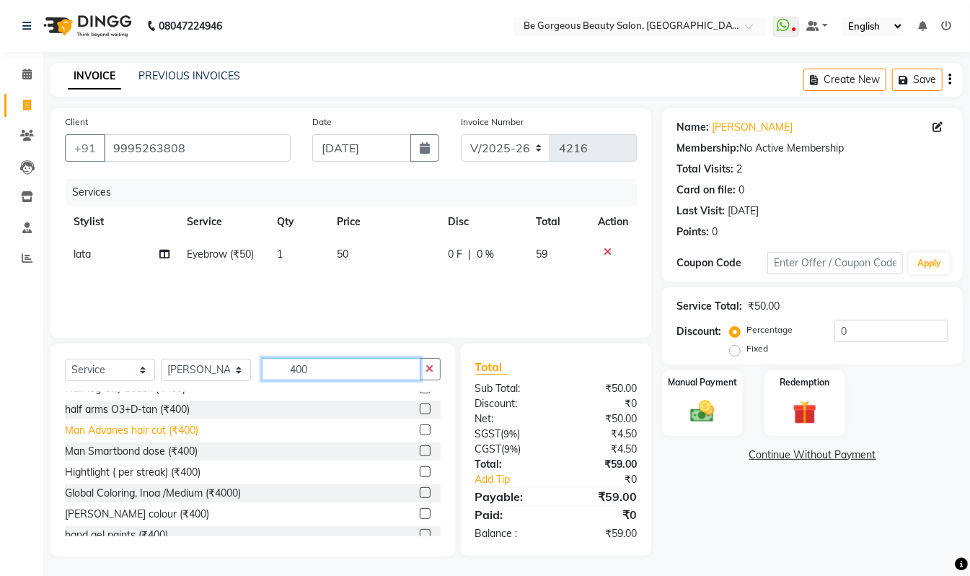
type input "400"
click at [193, 428] on div "Man Advanes hair cut (₹400)" at bounding box center [131, 430] width 133 height 15
checkbox input "false"
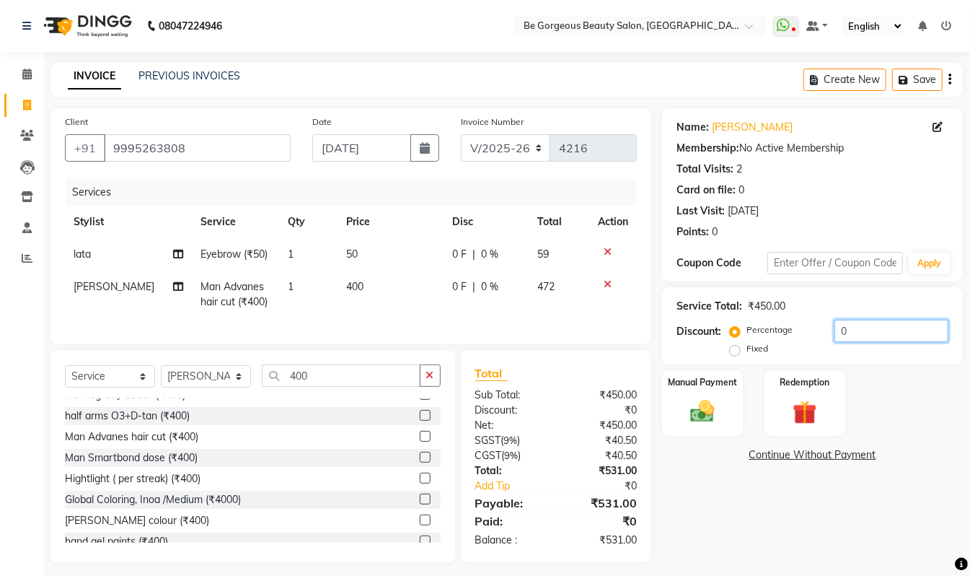
click at [854, 330] on input "0" at bounding box center [892, 331] width 114 height 22
drag, startPoint x: 854, startPoint y: 330, endPoint x: 826, endPoint y: 328, distance: 28.3
click at [826, 328] on div "Percentage Fixed 0" at bounding box center [841, 339] width 216 height 39
type input "10"
click at [698, 517] on div "Name: [PERSON_NAME] Membership: No Active Membership Total Visits: 2 Card on fi…" at bounding box center [818, 335] width 312 height 455
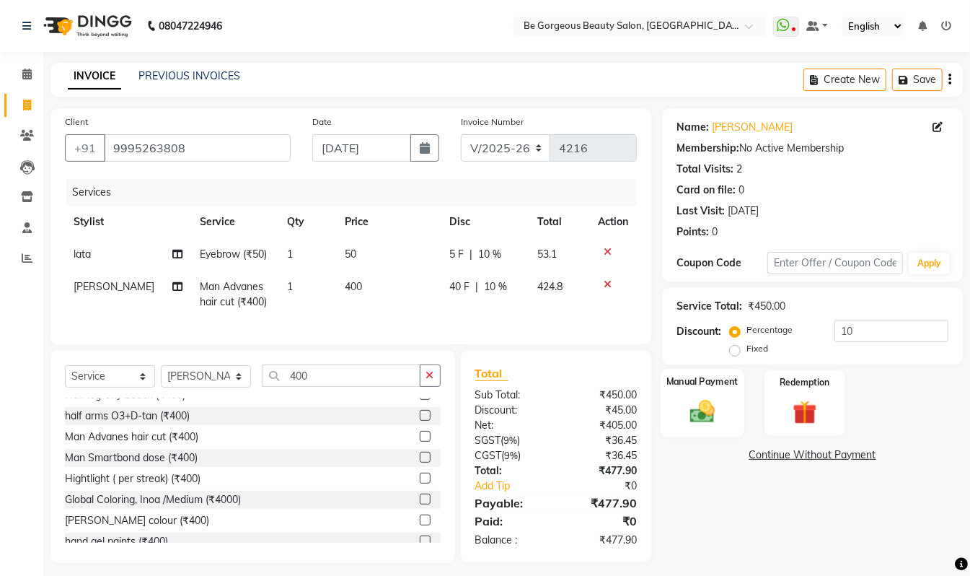
click at [711, 408] on img at bounding box center [703, 411] width 40 height 29
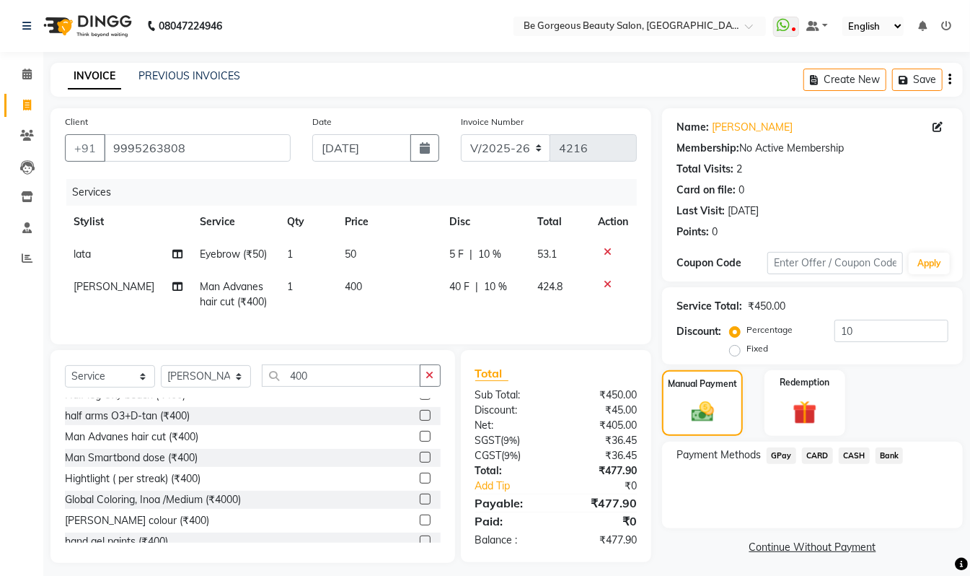
click at [783, 457] on span "GPay" at bounding box center [782, 455] width 30 height 17
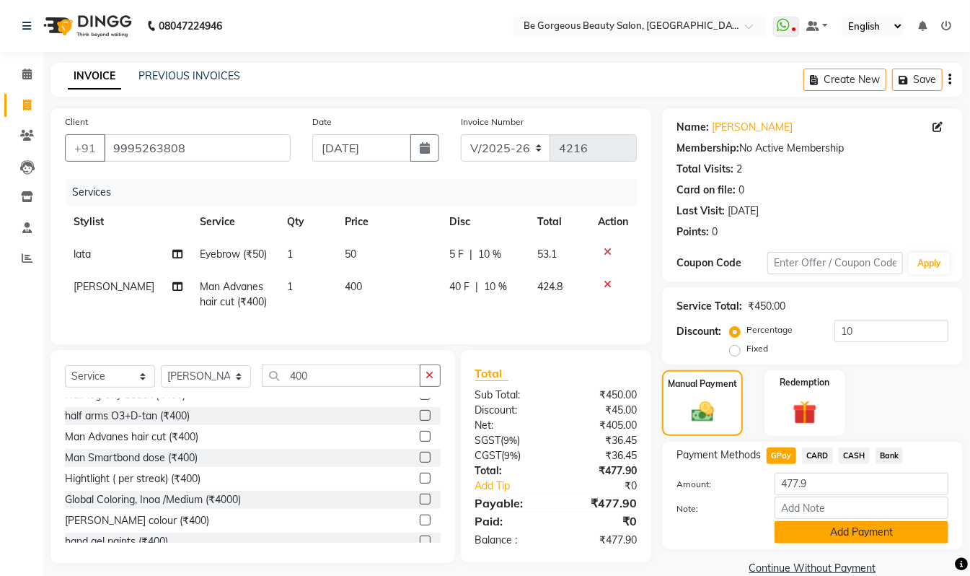
click at [844, 529] on button "Add Payment" at bounding box center [862, 532] width 174 height 22
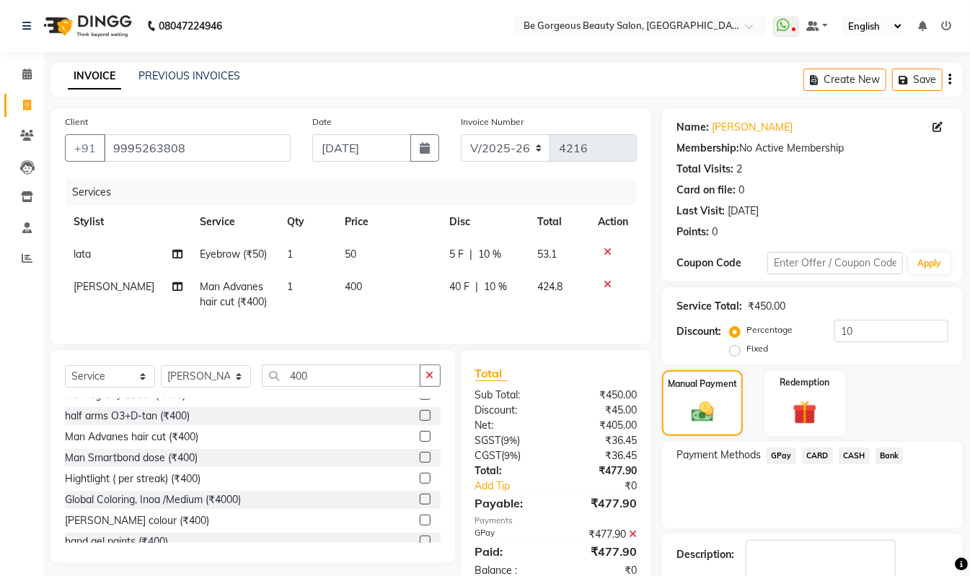
scroll to position [85, 0]
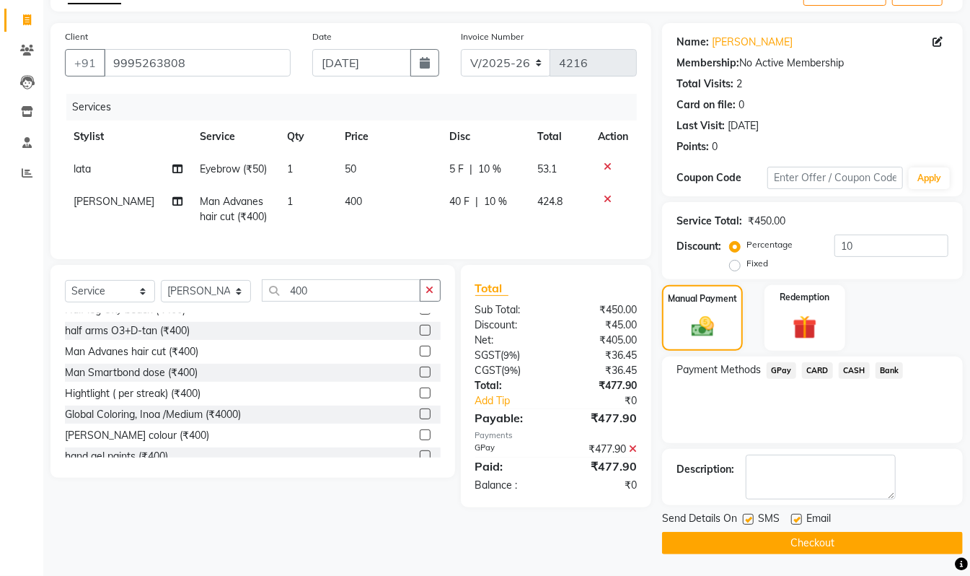
click at [835, 546] on button "Checkout" at bounding box center [812, 543] width 301 height 22
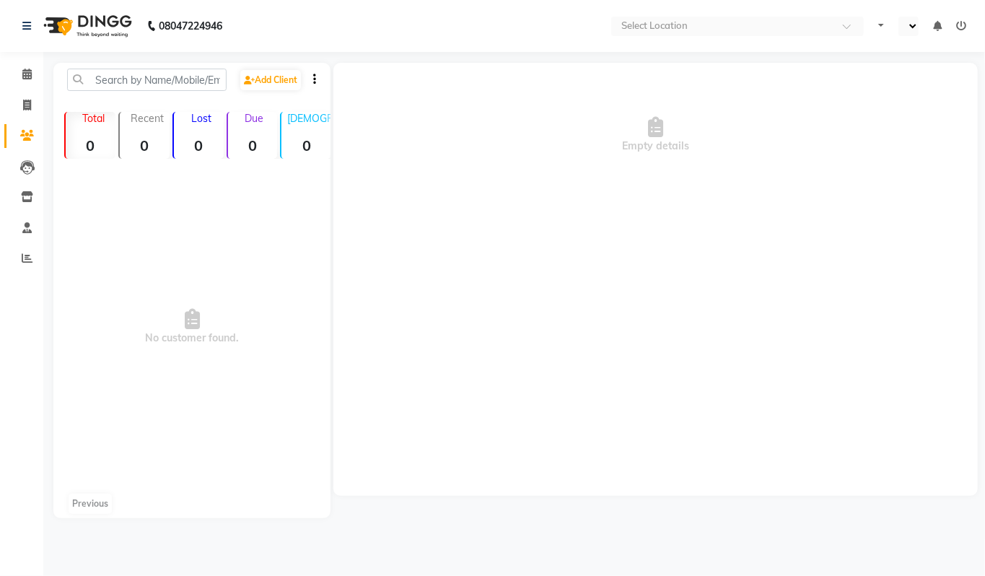
select select "en"
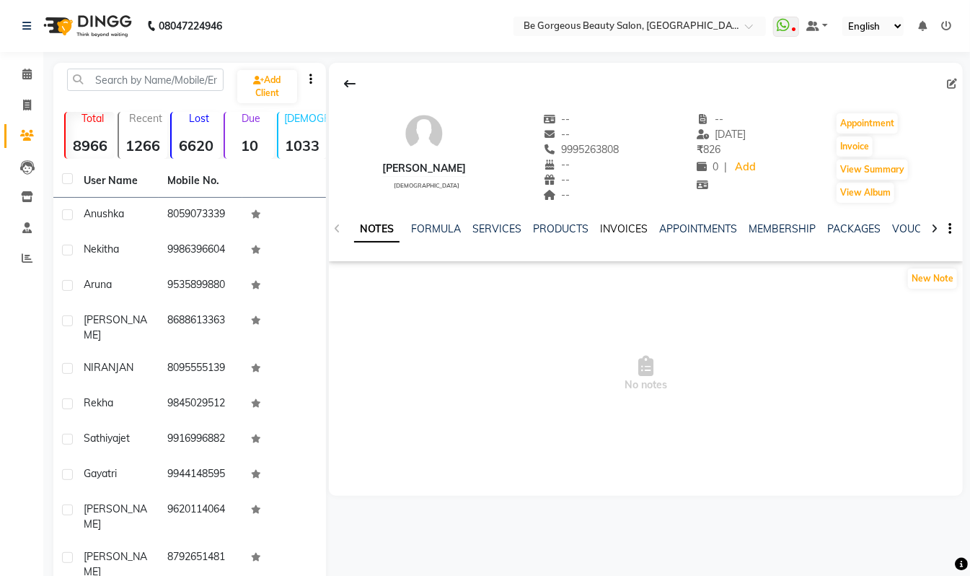
click at [633, 232] on link "INVOICES" at bounding box center [624, 228] width 48 height 13
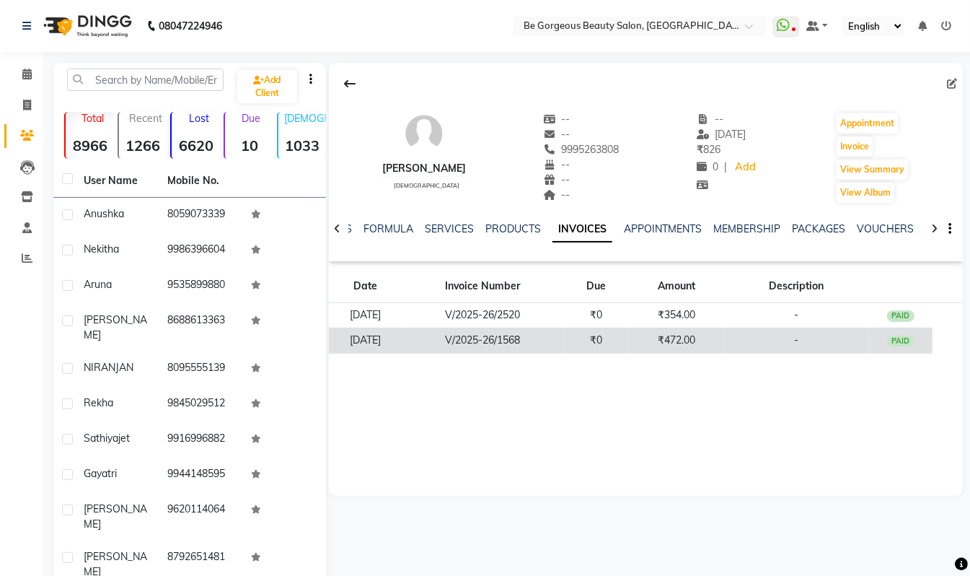
click at [512, 333] on td "V/2025-26/1568" at bounding box center [482, 340] width 163 height 25
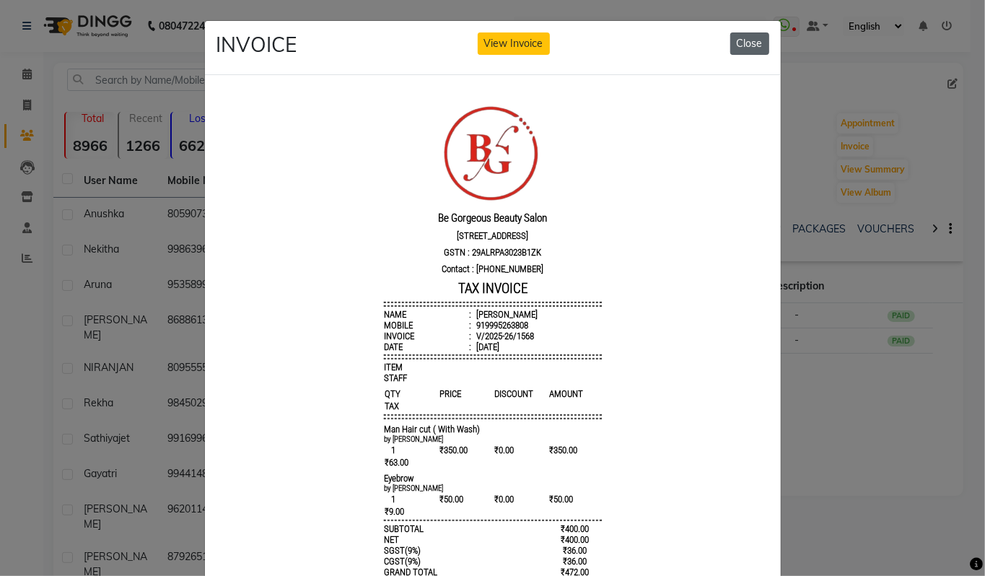
click at [745, 38] on button "Close" at bounding box center [749, 43] width 39 height 22
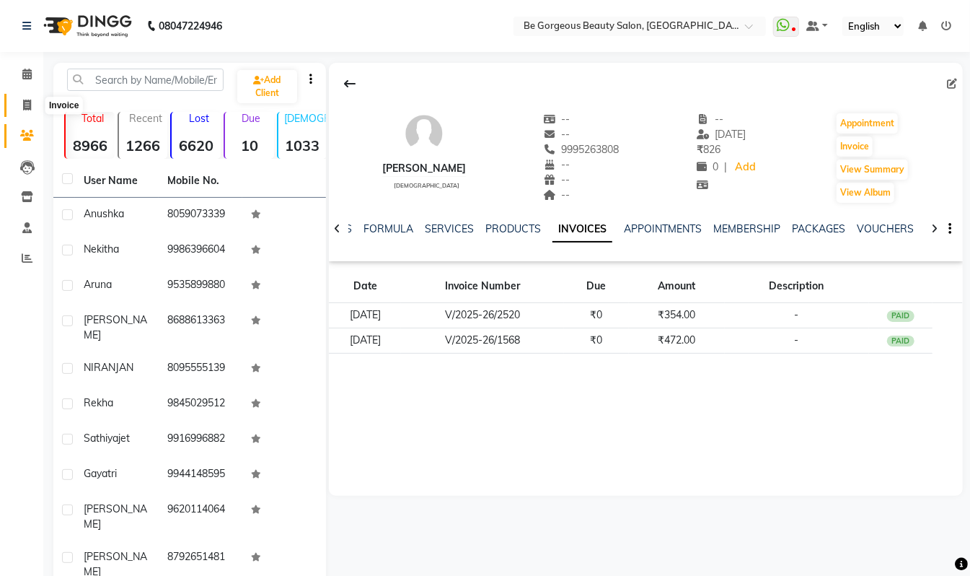
click at [32, 102] on span at bounding box center [26, 105] width 25 height 17
select select "service"
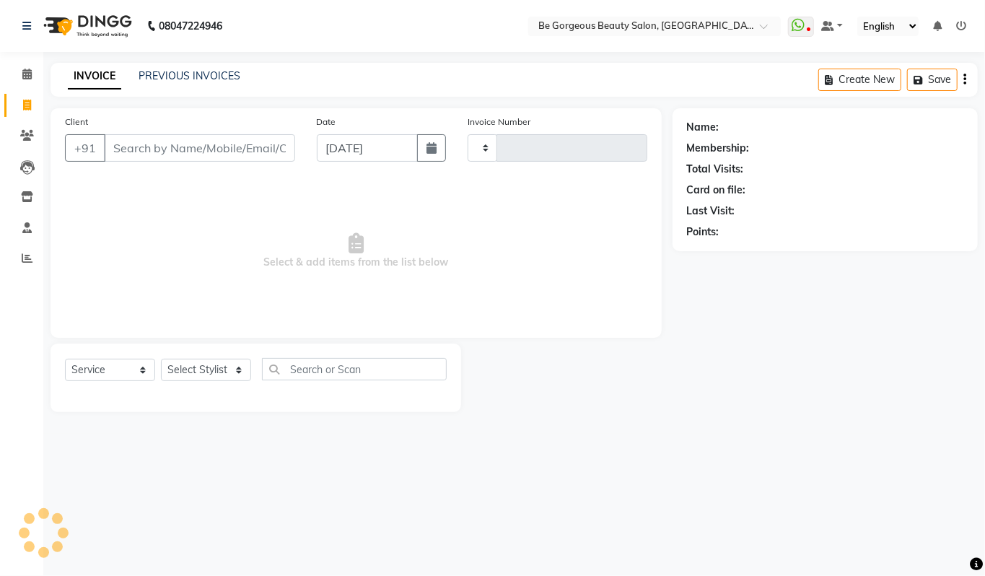
type input "4216"
select select "5405"
click at [206, 367] on select "Select Stylist [PERSON_NAME] lata Manager Munu [PERSON_NAME] [PERSON_NAME] [PER…" at bounding box center [206, 370] width 90 height 22
click at [27, 101] on icon at bounding box center [27, 105] width 8 height 11
select select "service"
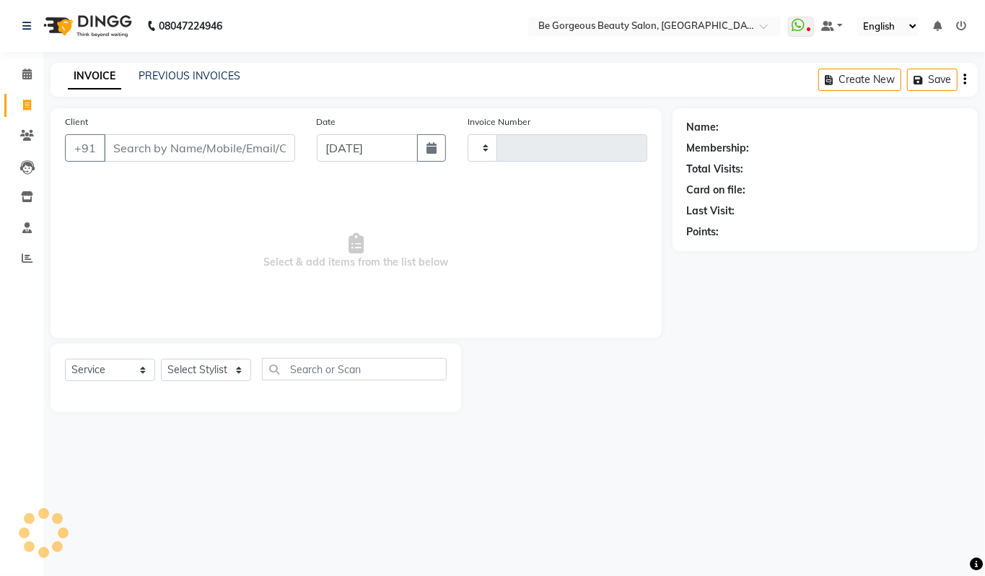
type input "4217"
select select "5405"
click at [24, 70] on icon at bounding box center [26, 74] width 9 height 11
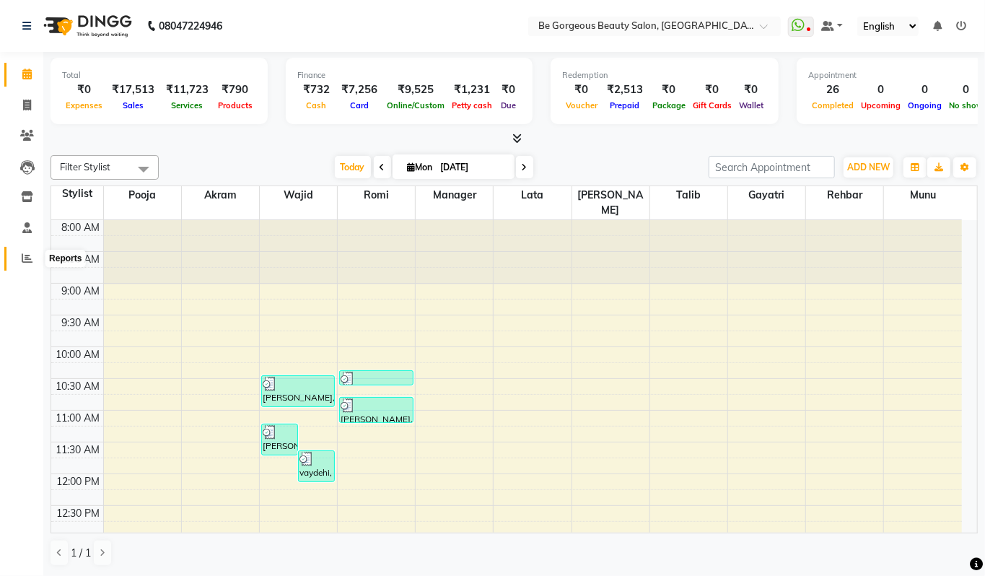
click at [30, 251] on span at bounding box center [26, 258] width 25 height 17
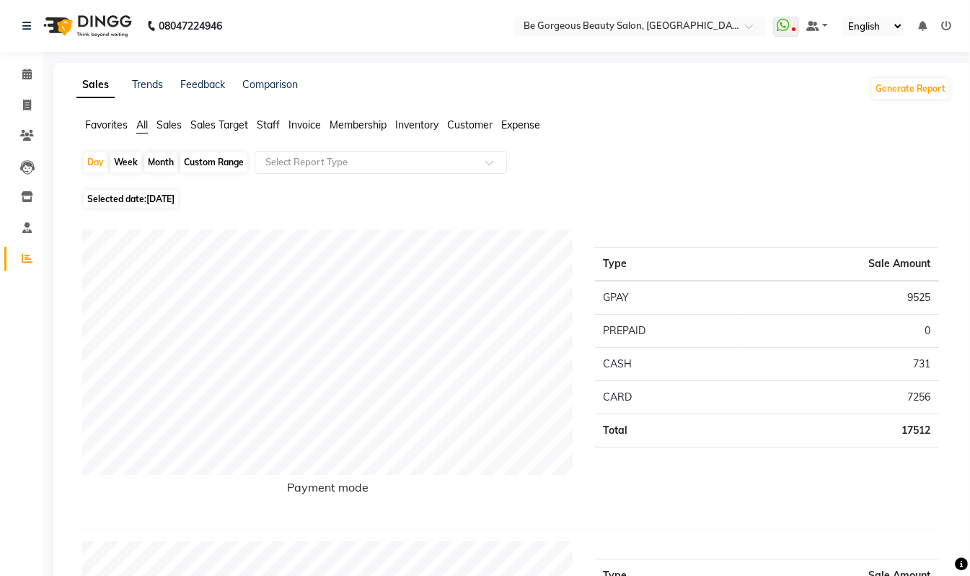
click at [276, 123] on span "Staff" at bounding box center [268, 124] width 23 height 13
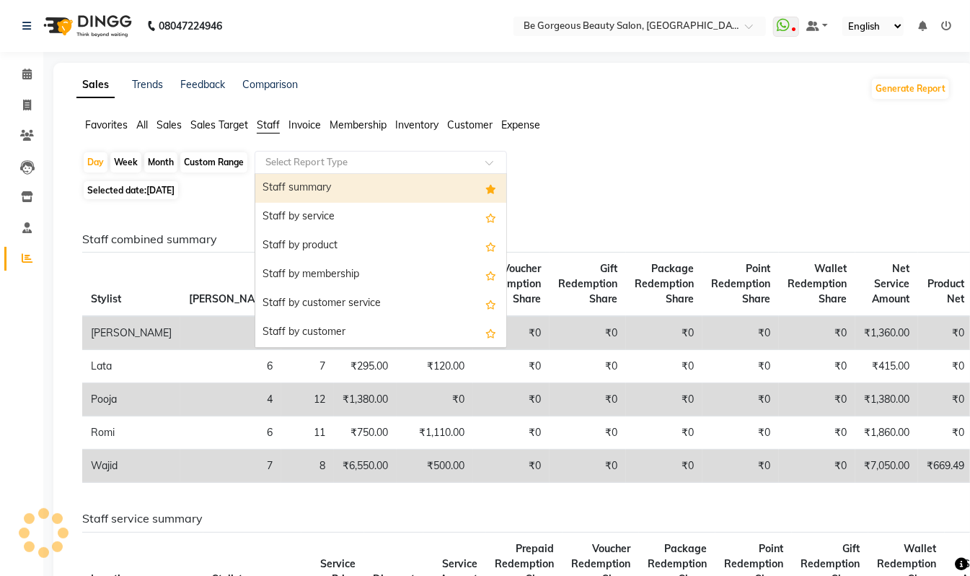
click at [326, 162] on input "text" at bounding box center [367, 162] width 208 height 14
click at [338, 182] on div "Staff summary" at bounding box center [380, 188] width 251 height 29
select select "csv"
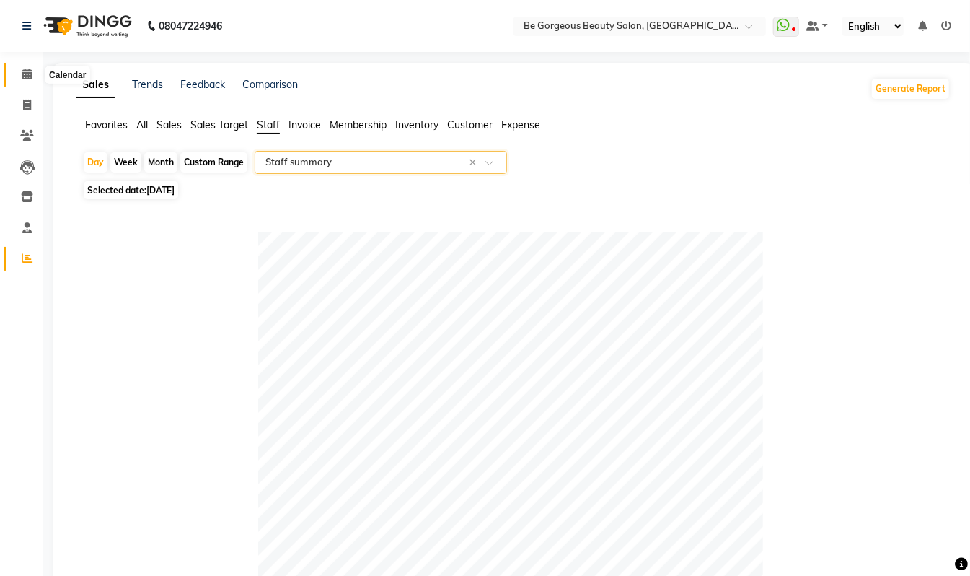
click at [27, 73] on icon at bounding box center [26, 74] width 9 height 11
